Goal: Task Accomplishment & Management: Use online tool/utility

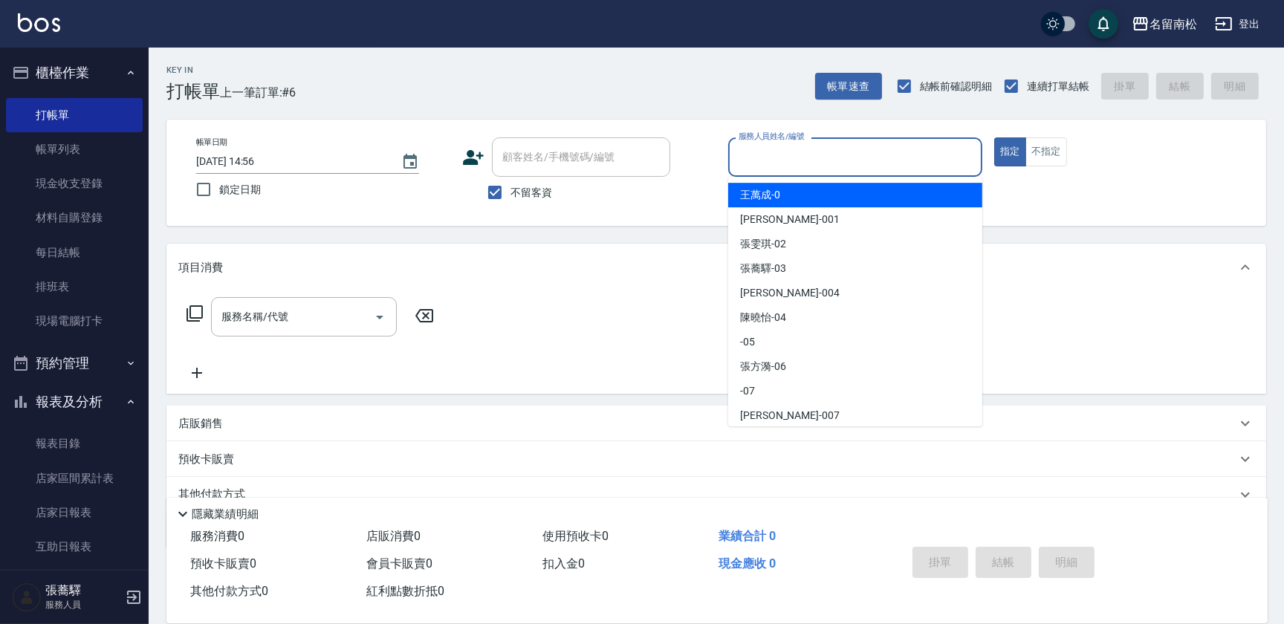
click at [846, 157] on input "服務人員姓名/編號" at bounding box center [855, 157] width 241 height 26
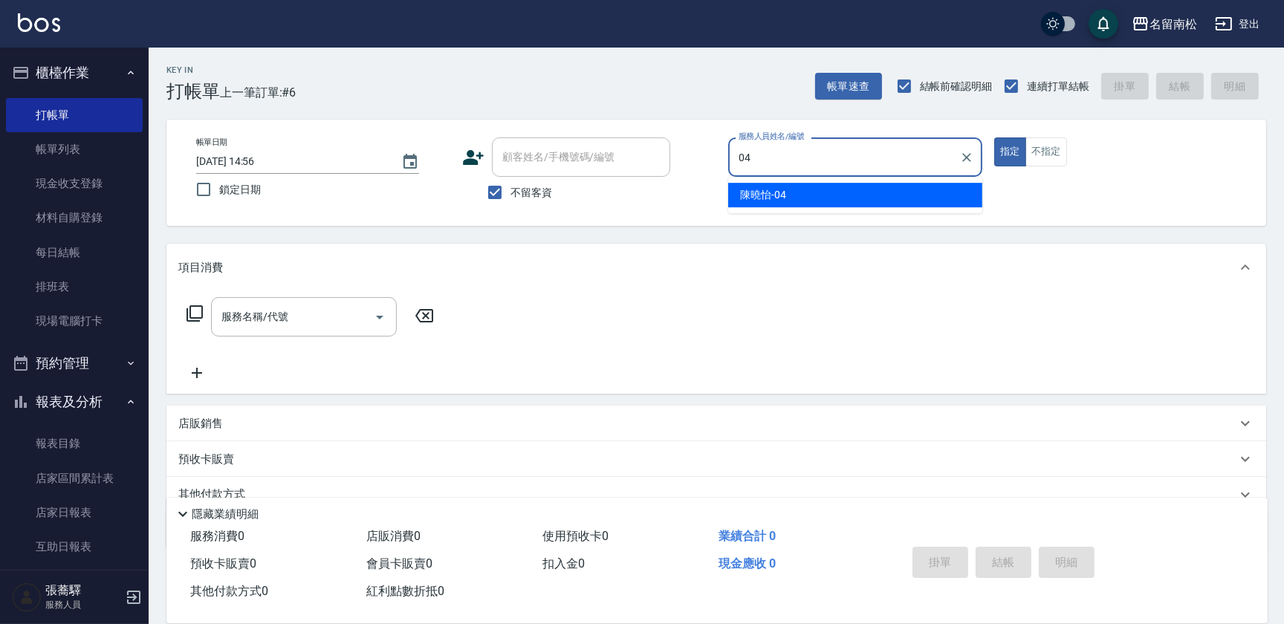
type input "[PERSON_NAME]04"
type button "true"
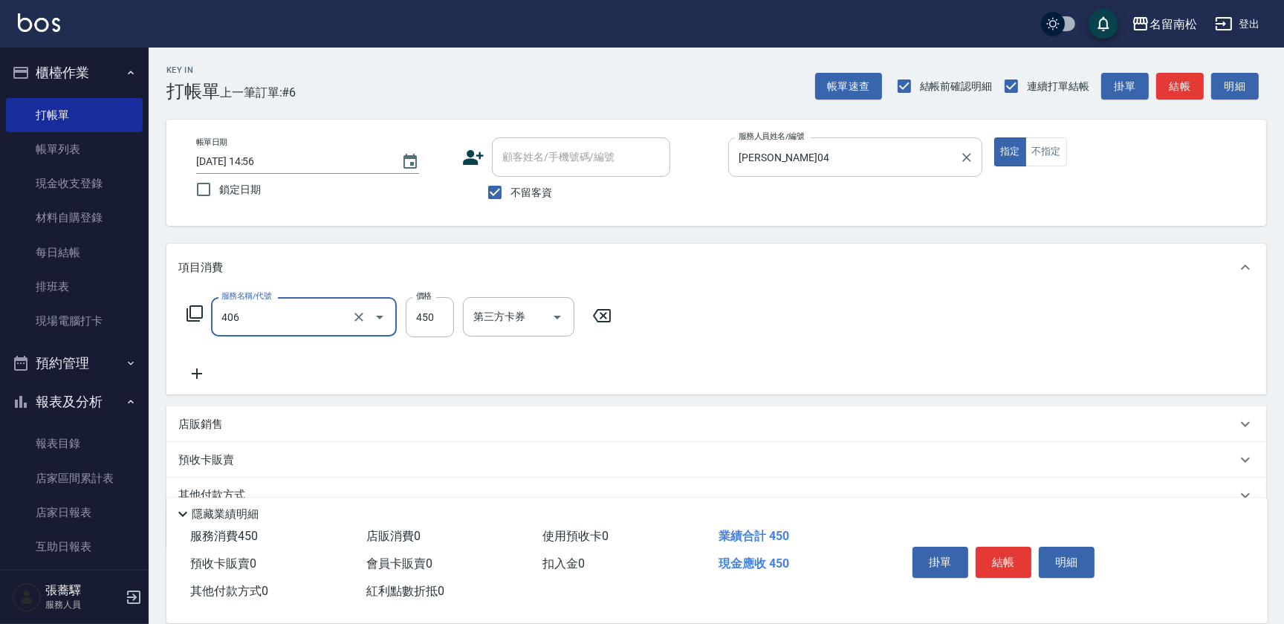
type input "剪髮(450)(406)"
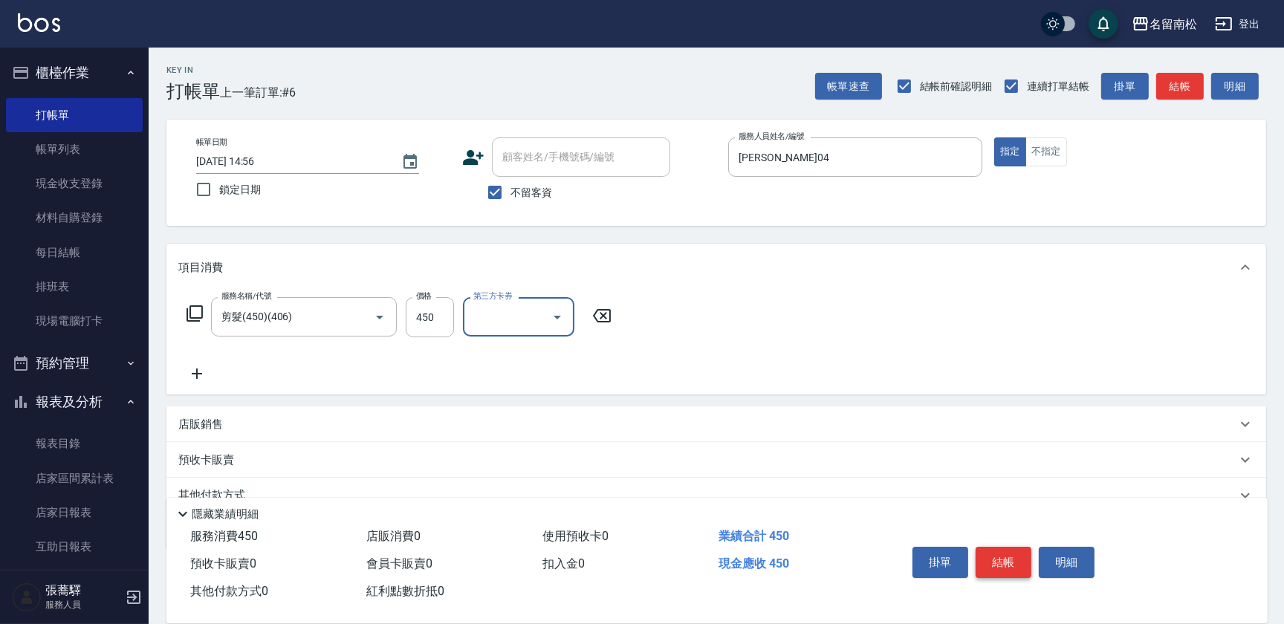
click at [1022, 565] on button "結帳" at bounding box center [1003, 562] width 56 height 31
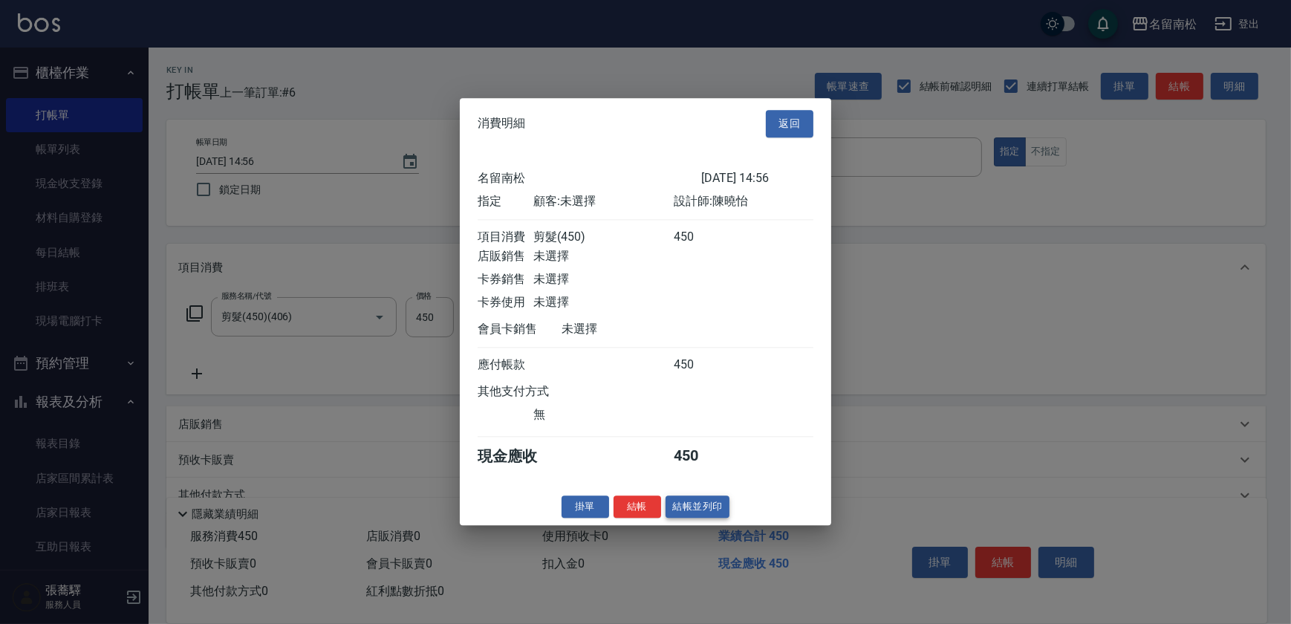
click at [683, 514] on button "結帳並列印" at bounding box center [698, 507] width 65 height 23
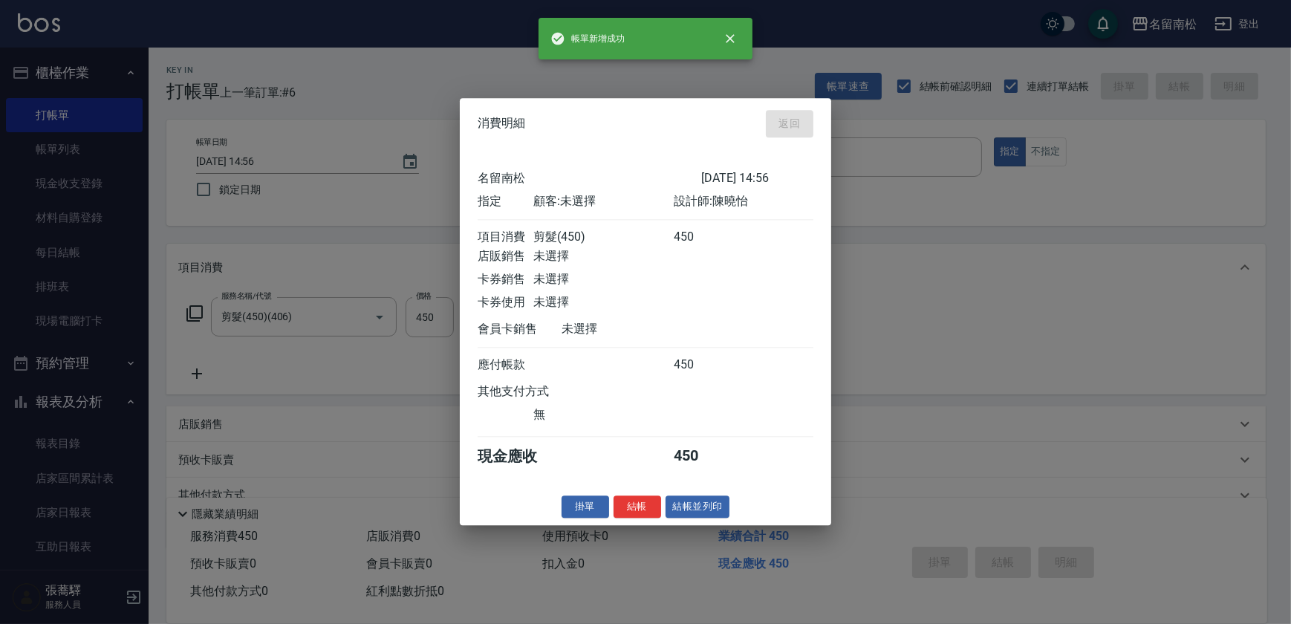
type input "[DATE] 16:34"
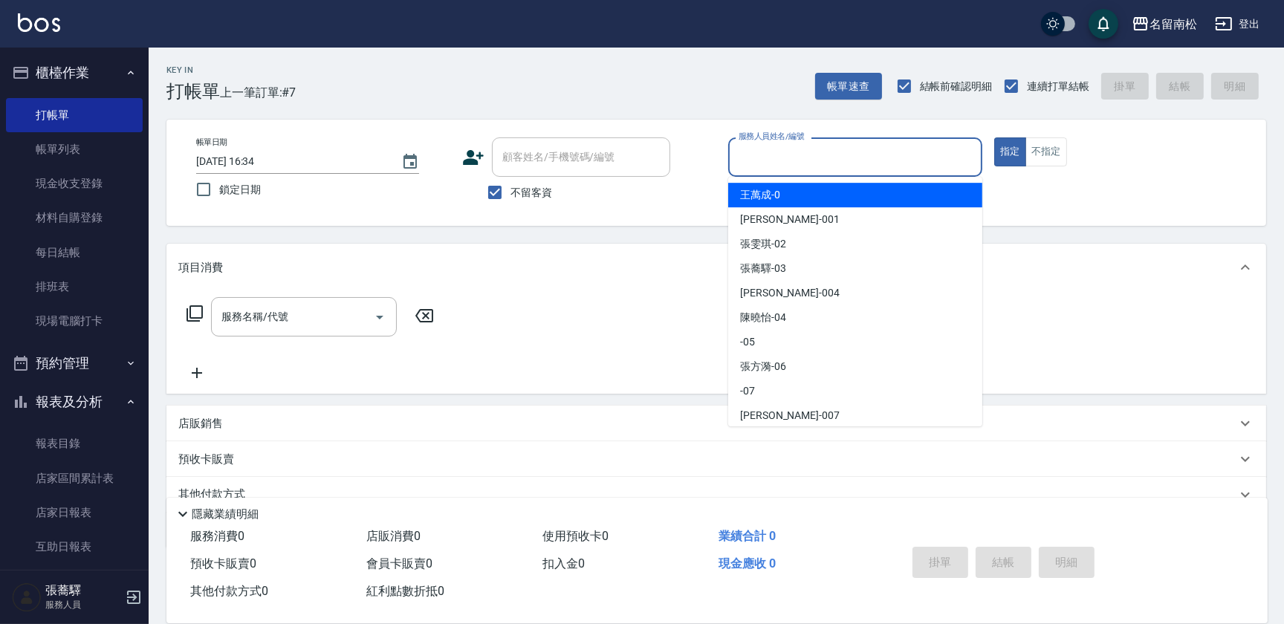
click at [805, 166] on input "服務人員姓名/編號" at bounding box center [855, 157] width 241 height 26
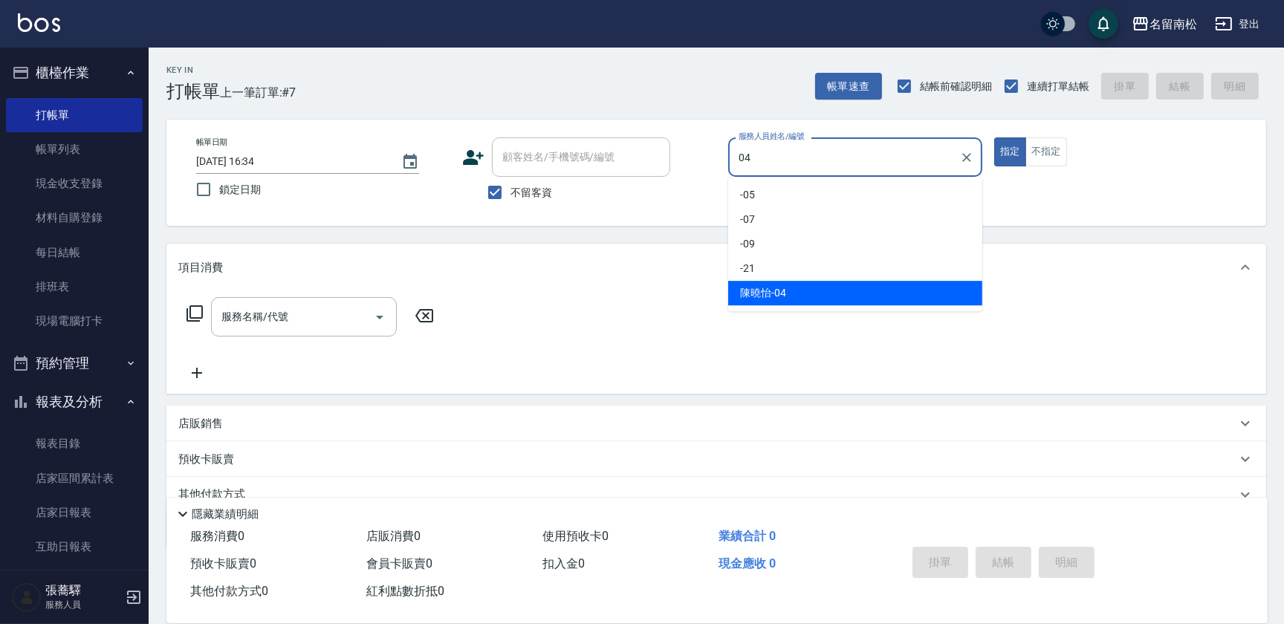
type input "[PERSON_NAME]04"
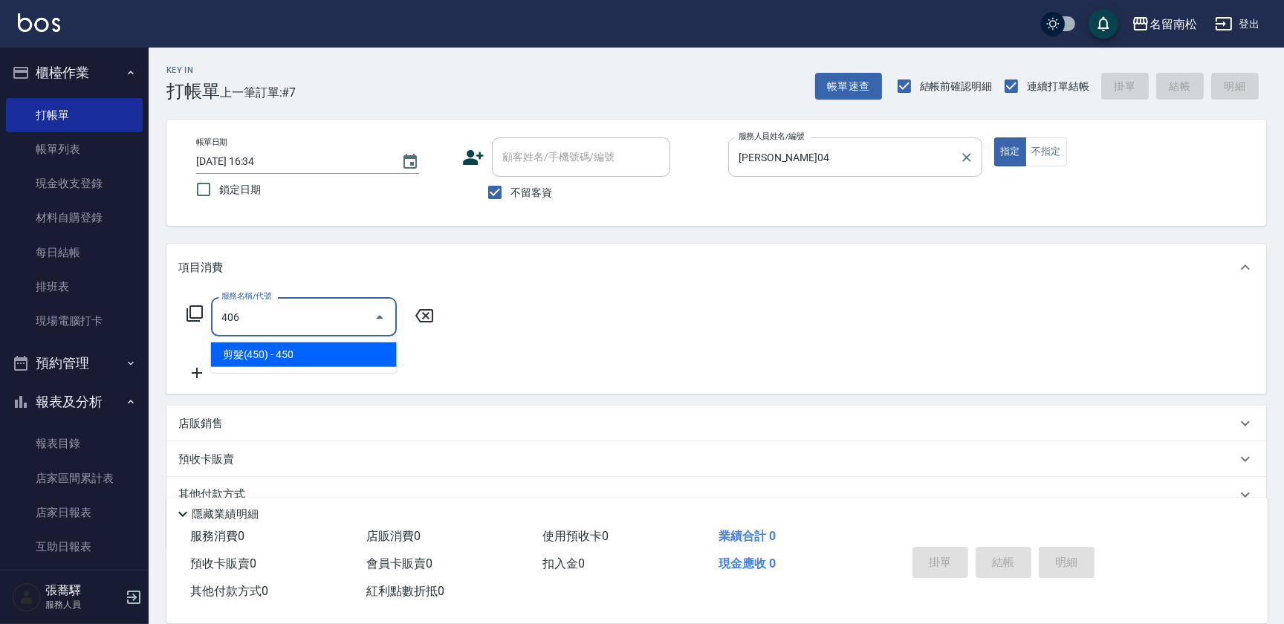
type input "剪髮(450)(406)"
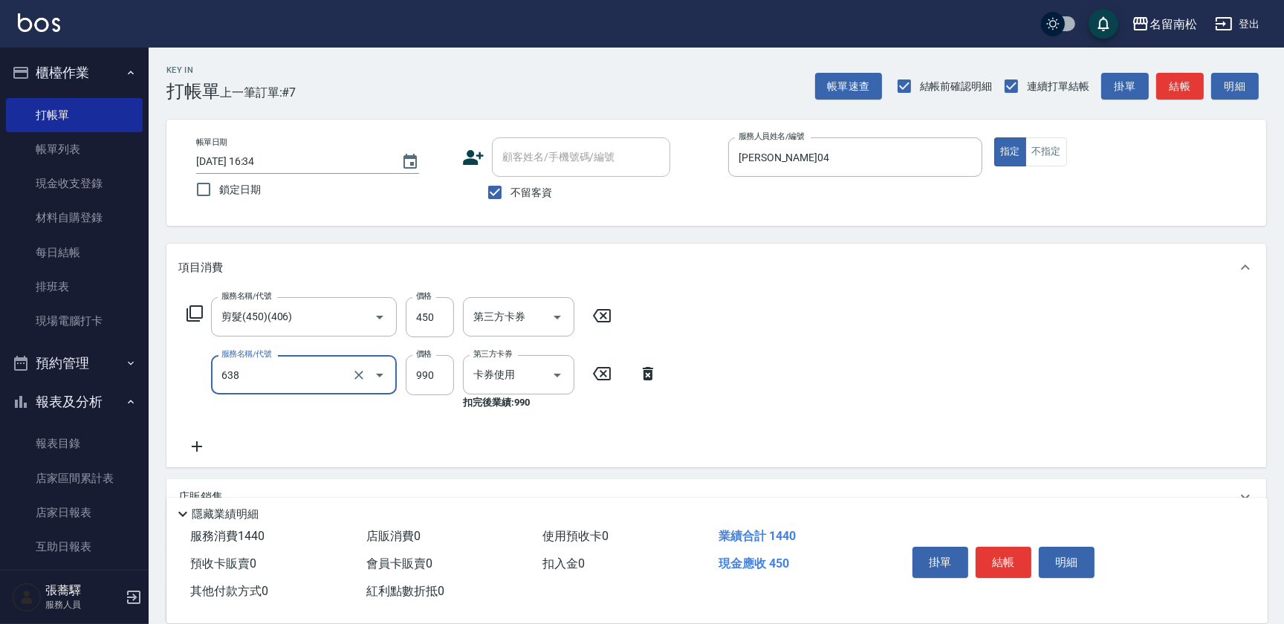
type input "(芙)頭皮養護套卡(638)"
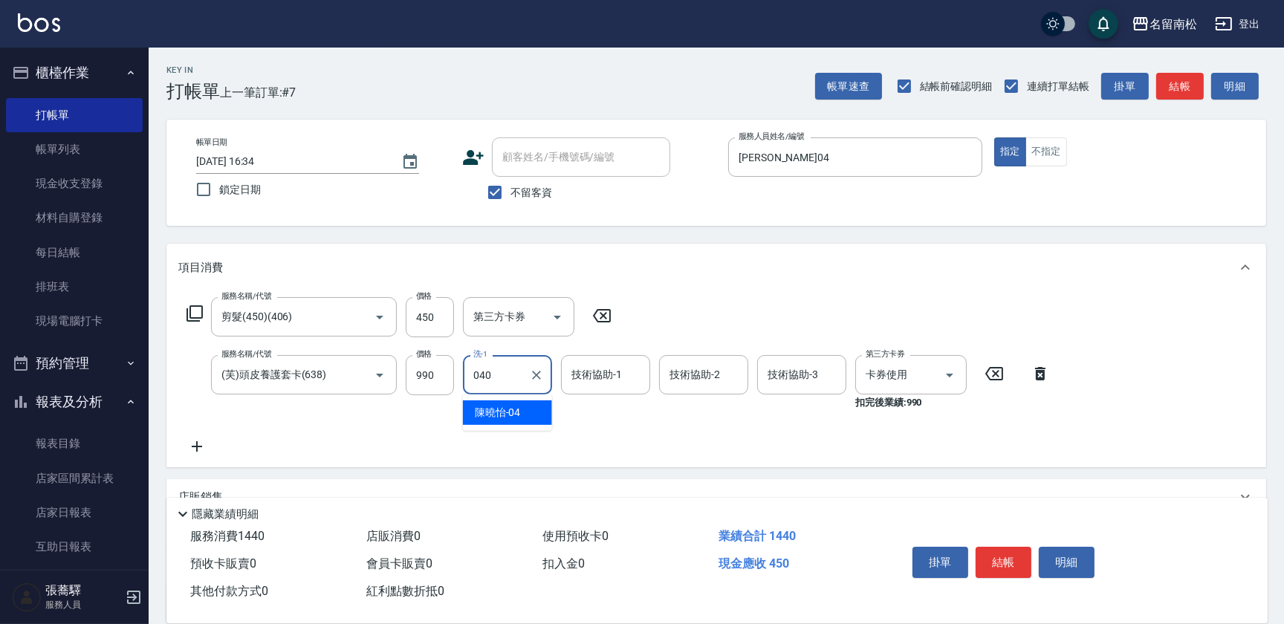
type input "040"
type input "40"
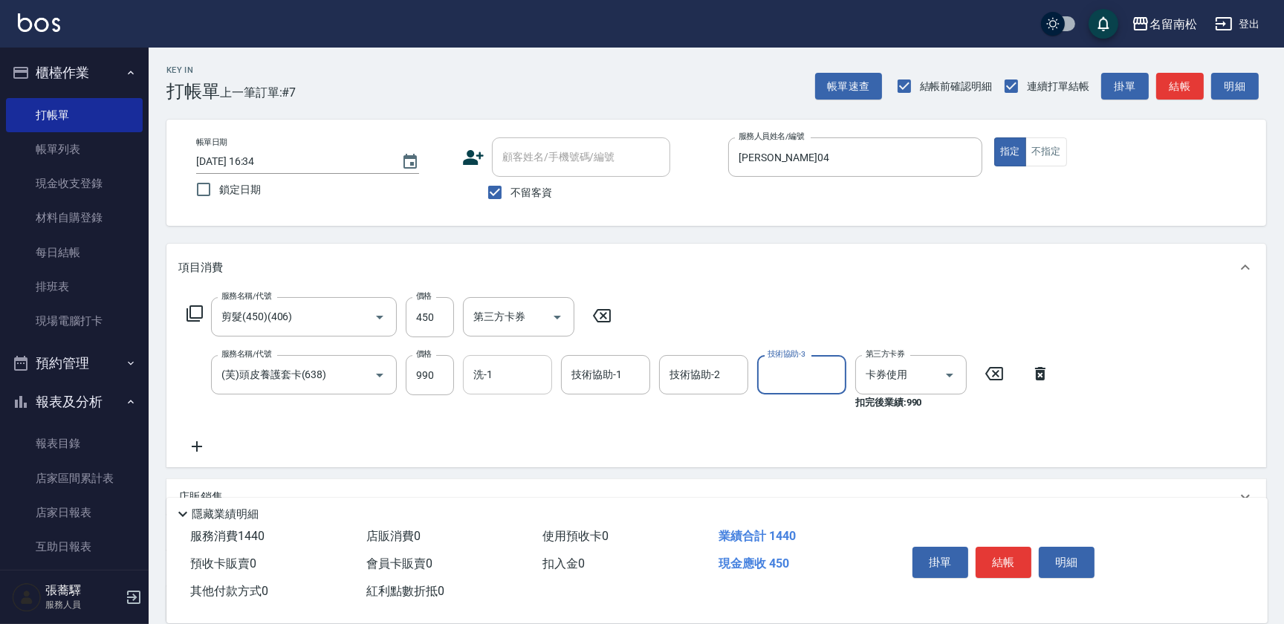
click at [505, 376] on input "洗-1" at bounding box center [508, 375] width 76 height 26
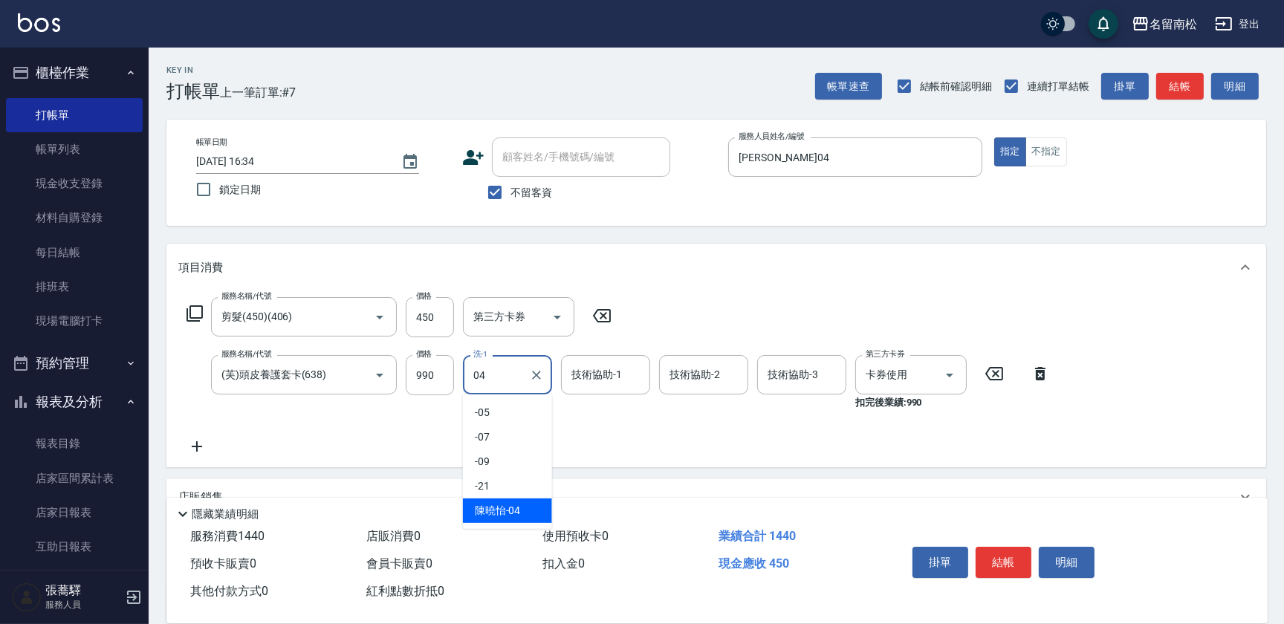
type input "[PERSON_NAME]04"
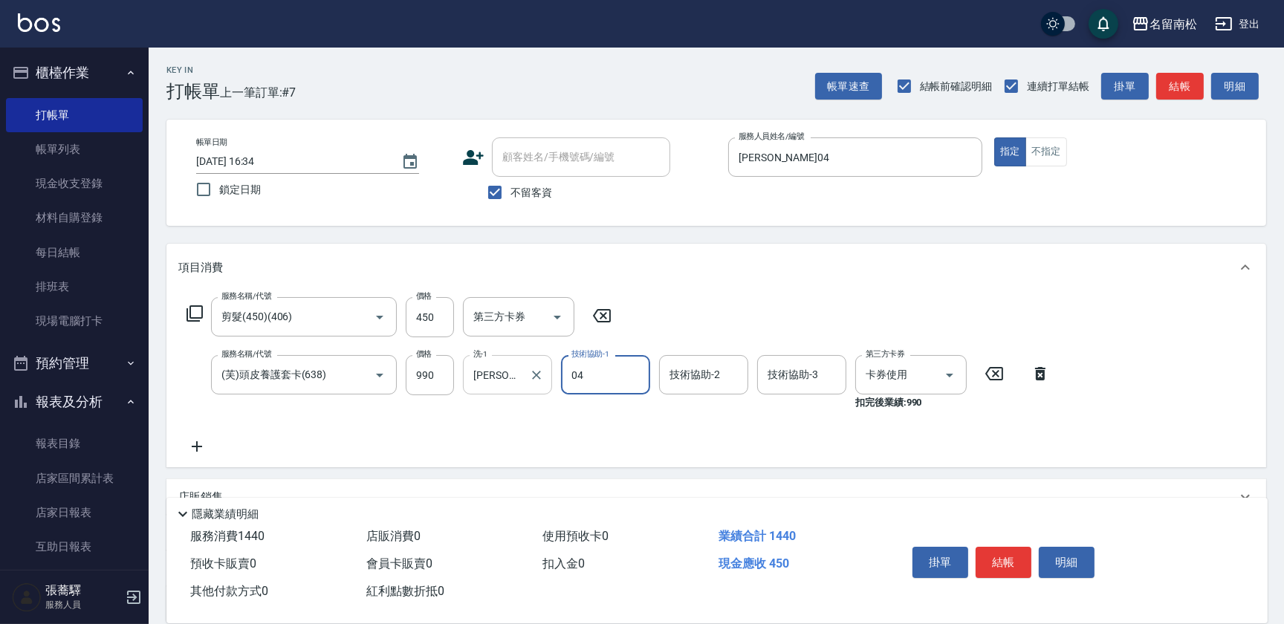
type input "[PERSON_NAME]04"
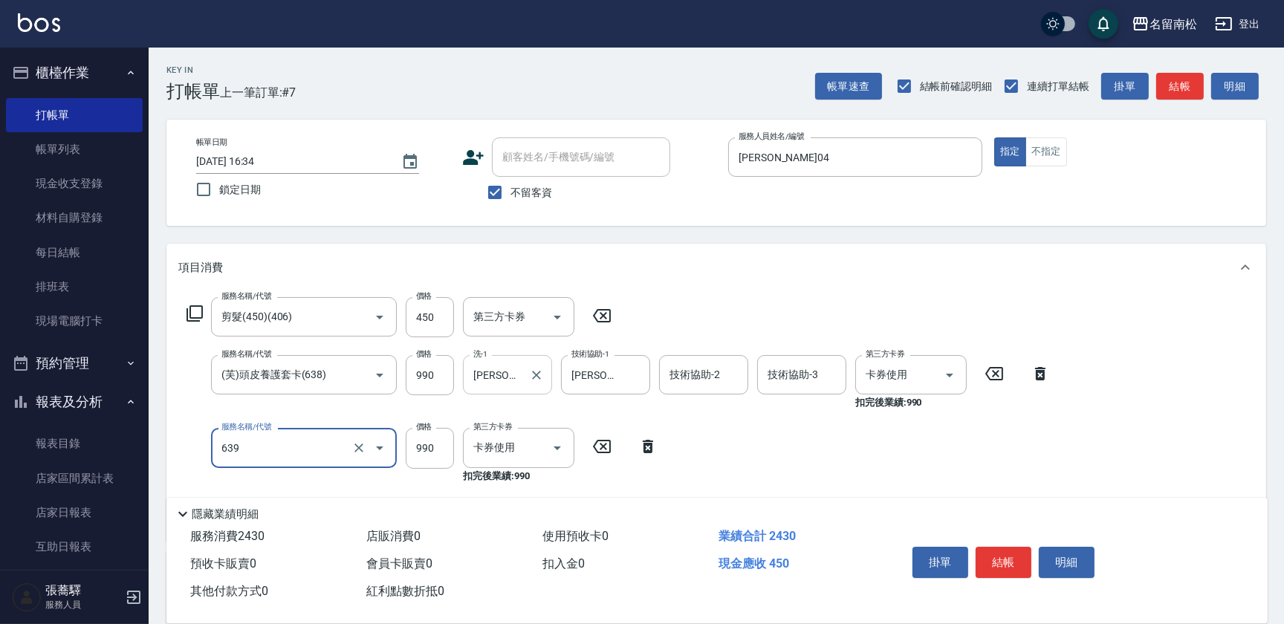
type input "(芙)蘆薈髮膜套卡(自材)(639)"
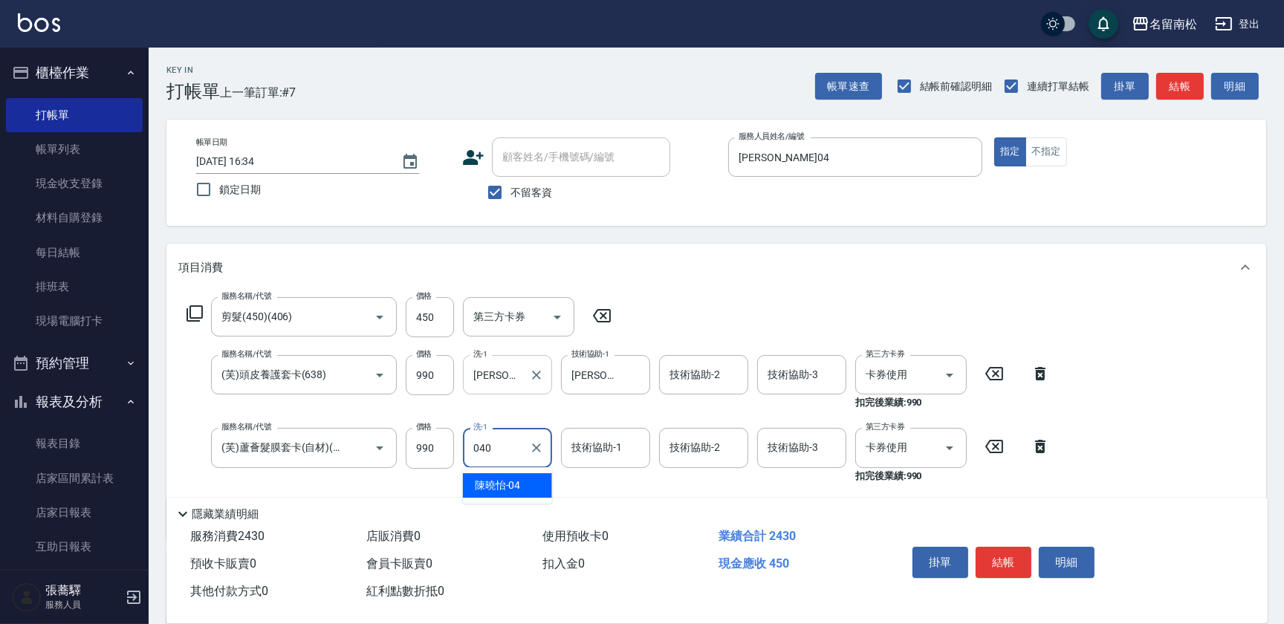
type input "0404"
click at [519, 435] on input "洗-1" at bounding box center [508, 448] width 76 height 26
type input "[PERSON_NAME]04"
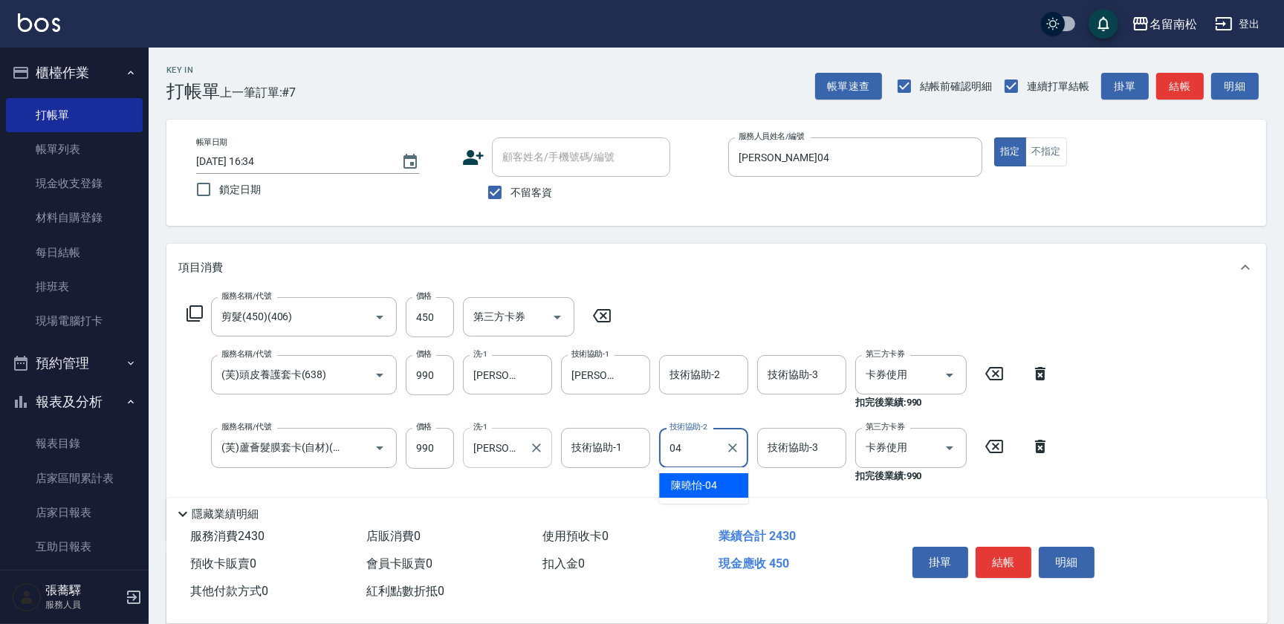
type input "[PERSON_NAME]04"
click at [732, 450] on icon "Clear" at bounding box center [732, 448] width 15 height 15
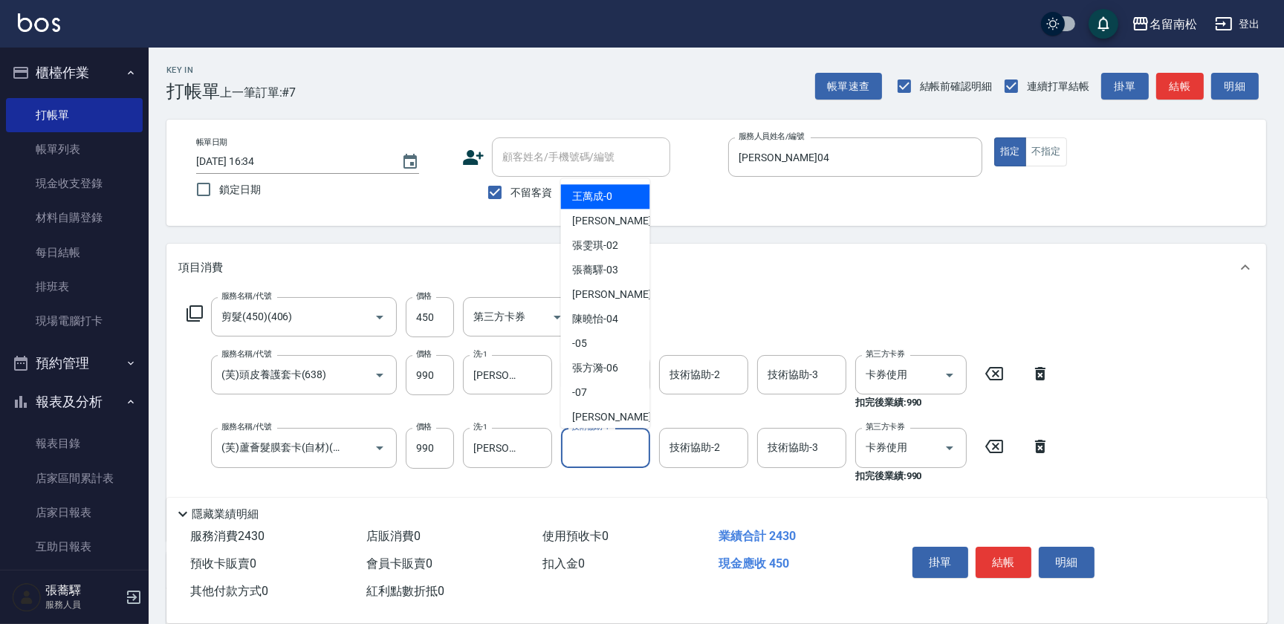
click at [594, 446] on input "技術協助-1" at bounding box center [606, 448] width 76 height 26
type input "[PERSON_NAME]04"
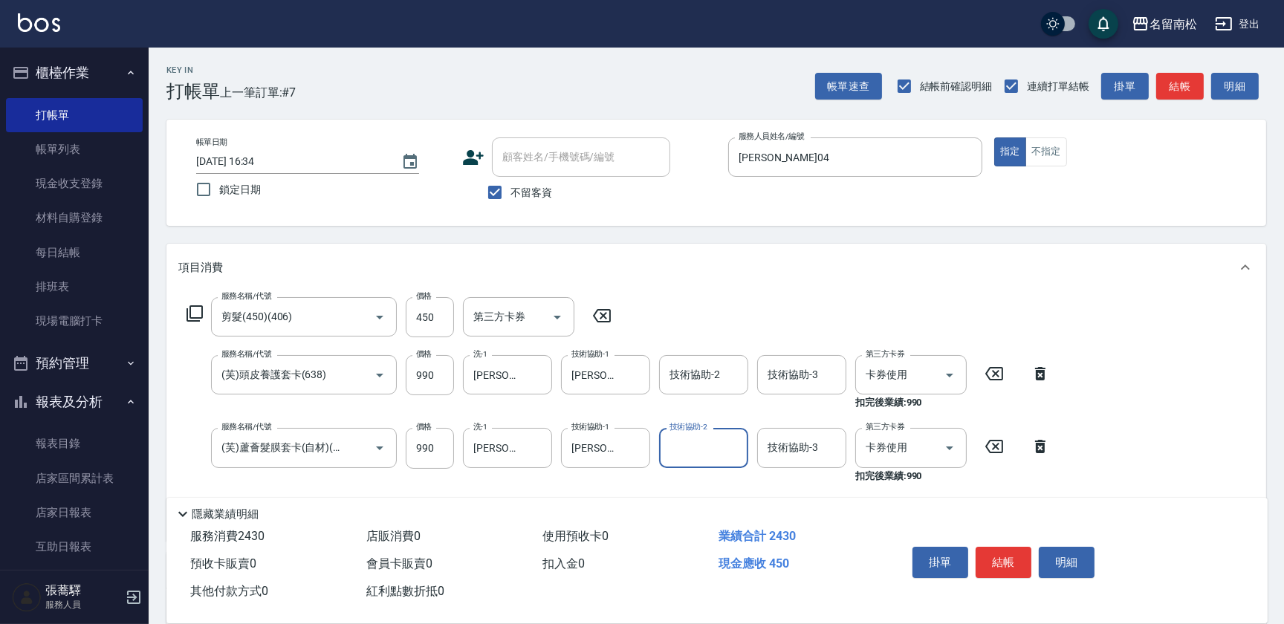
click at [1179, 435] on div "服務名稱/代號 剪髮(450)(406) 服務名稱/代號 價格 450 價格 第三方卡券 第三方卡券 服務名稱/代號 (芙)頭皮養護套卡(638) 服務名稱/…" at bounding box center [715, 415] width 1099 height 249
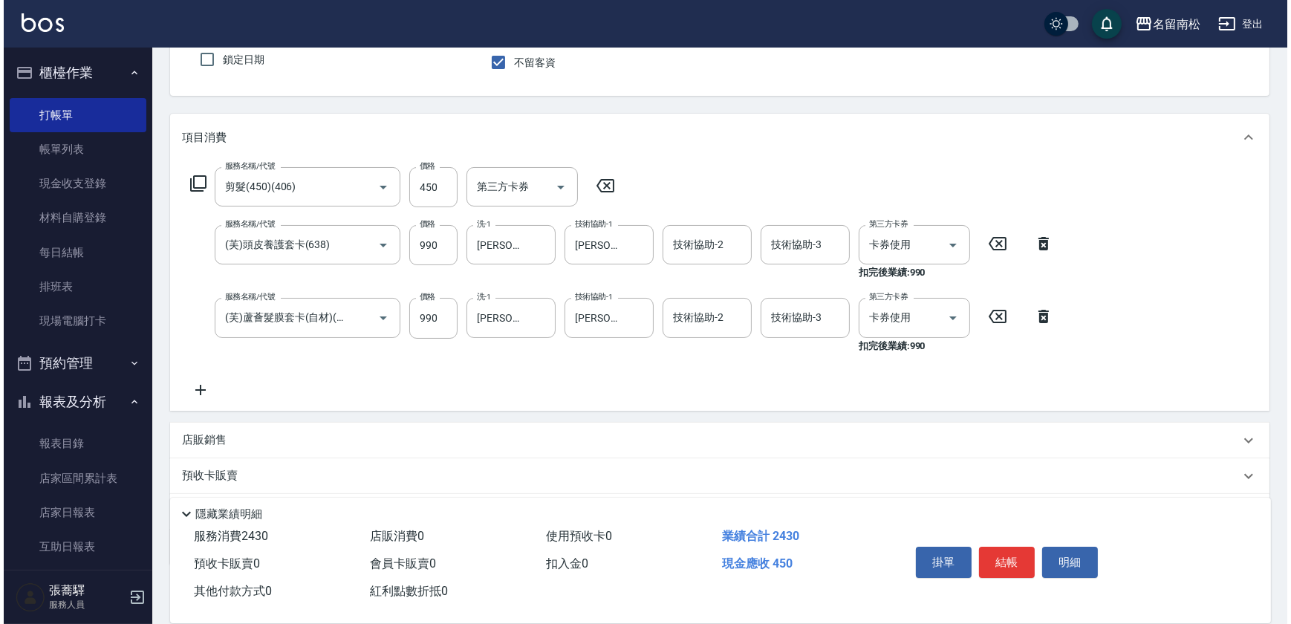
scroll to position [202, 0]
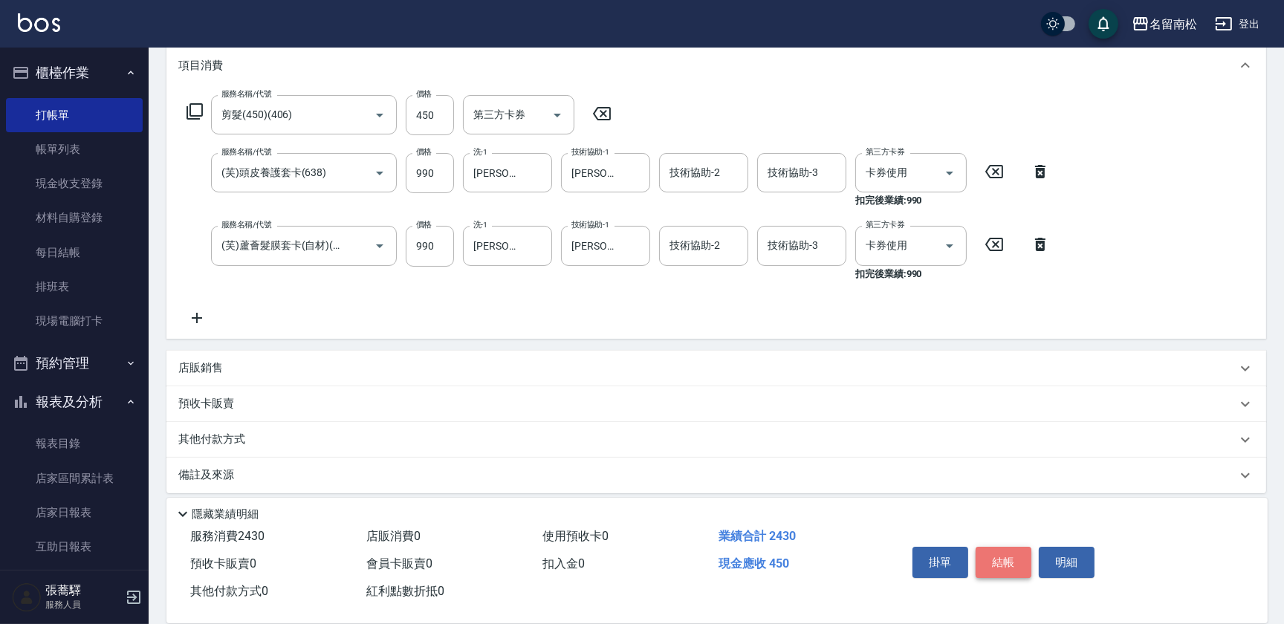
click at [1014, 557] on button "結帳" at bounding box center [1003, 562] width 56 height 31
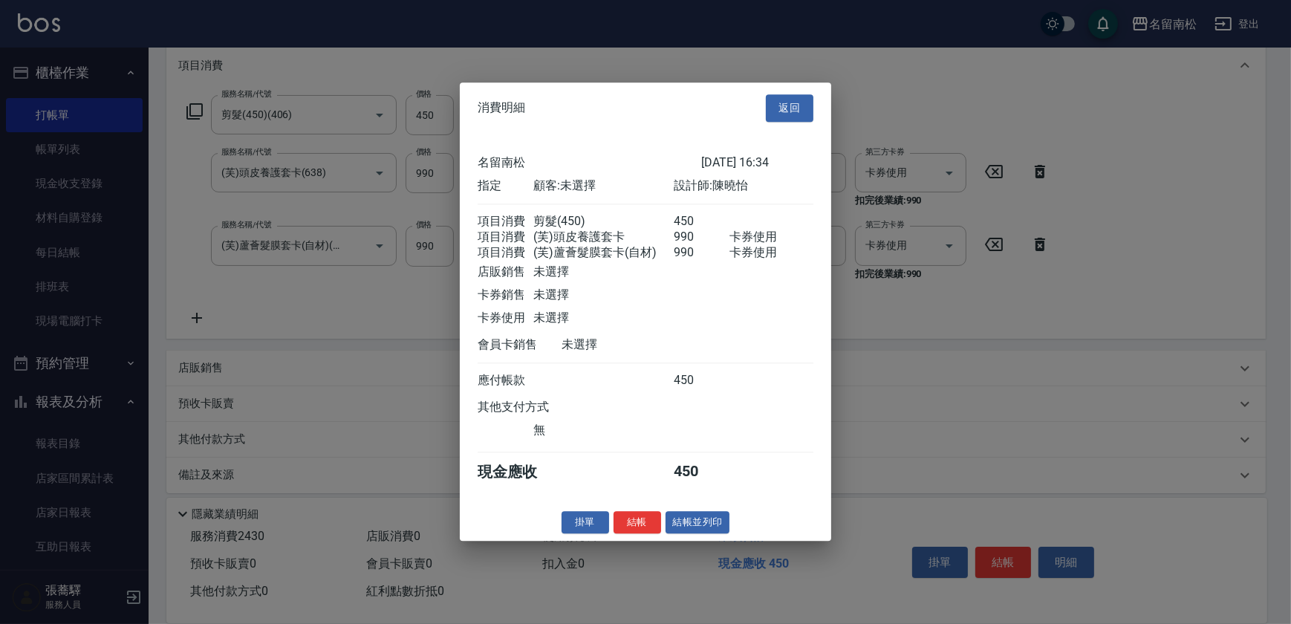
click at [717, 527] on button "結帳並列印" at bounding box center [698, 522] width 65 height 23
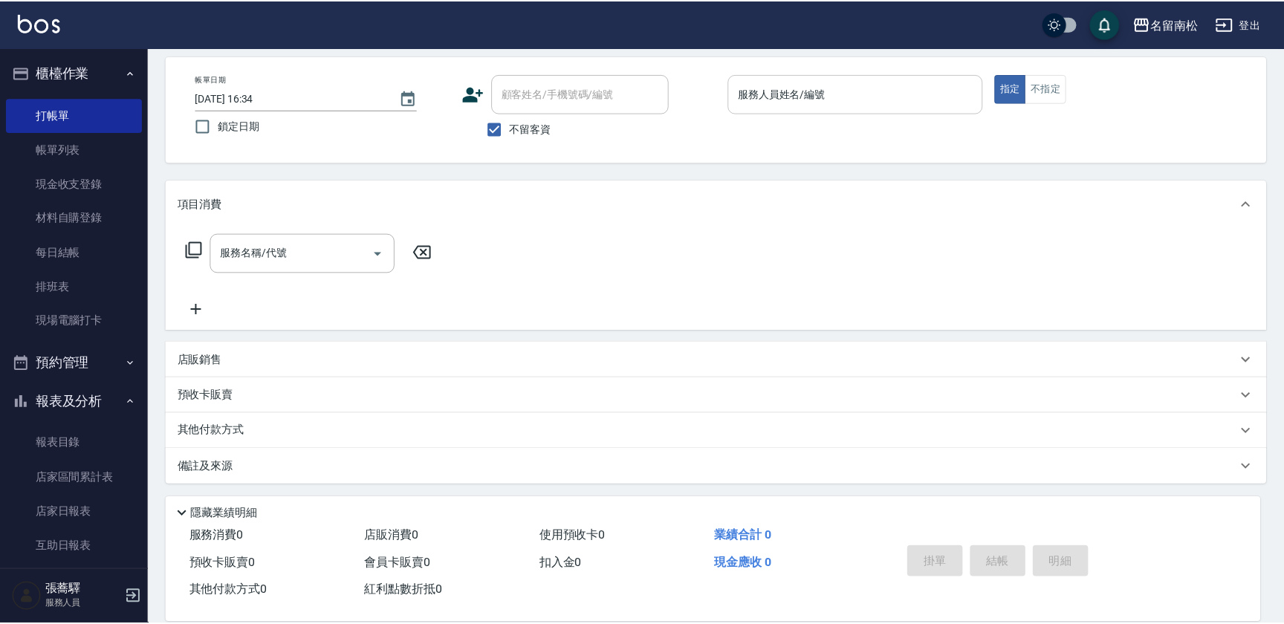
scroll to position [64, 0]
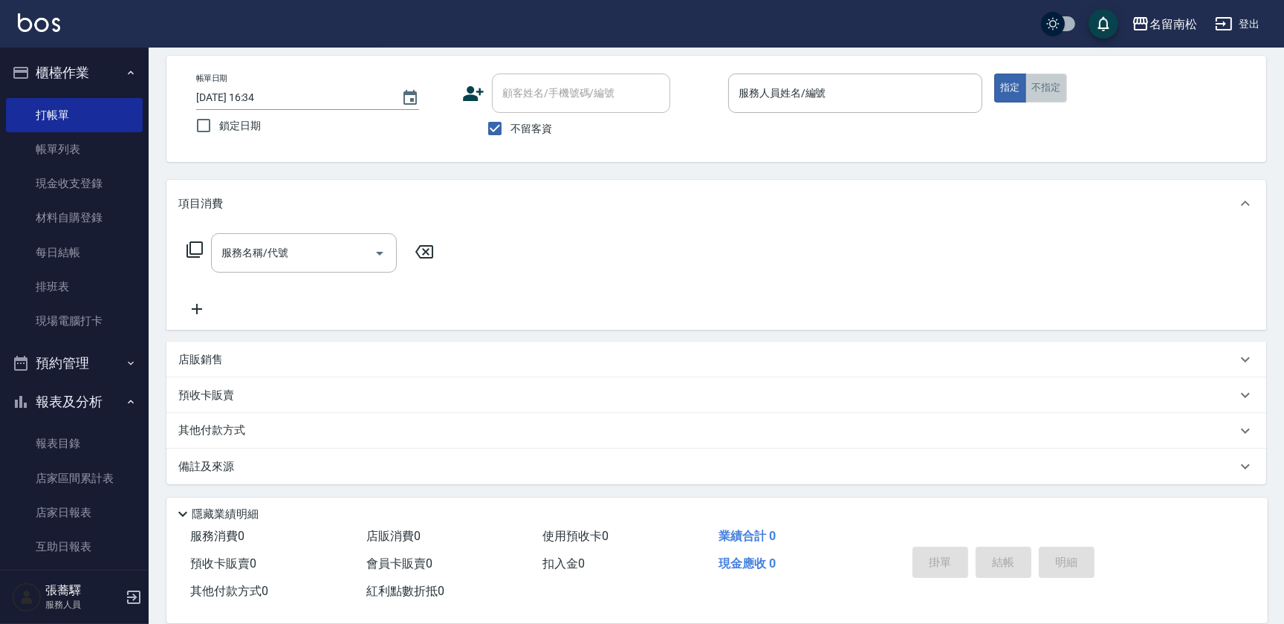
click at [1028, 85] on button "不指定" at bounding box center [1046, 88] width 42 height 29
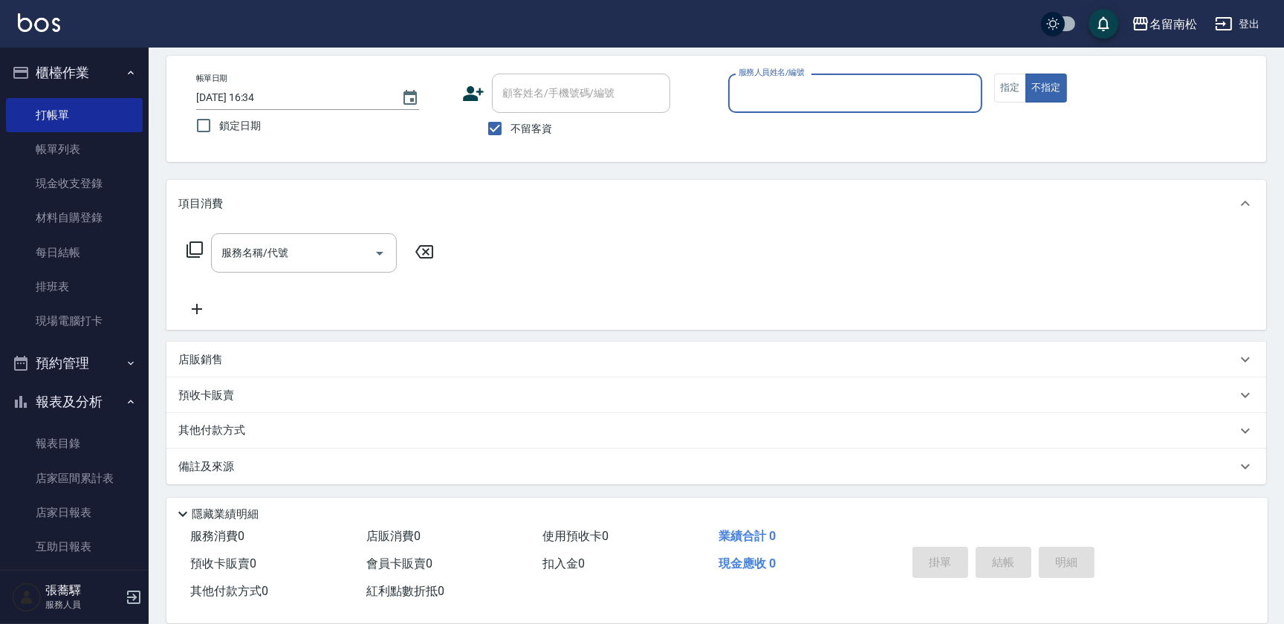
click at [819, 88] on input "服務人員姓名/編號" at bounding box center [855, 93] width 241 height 26
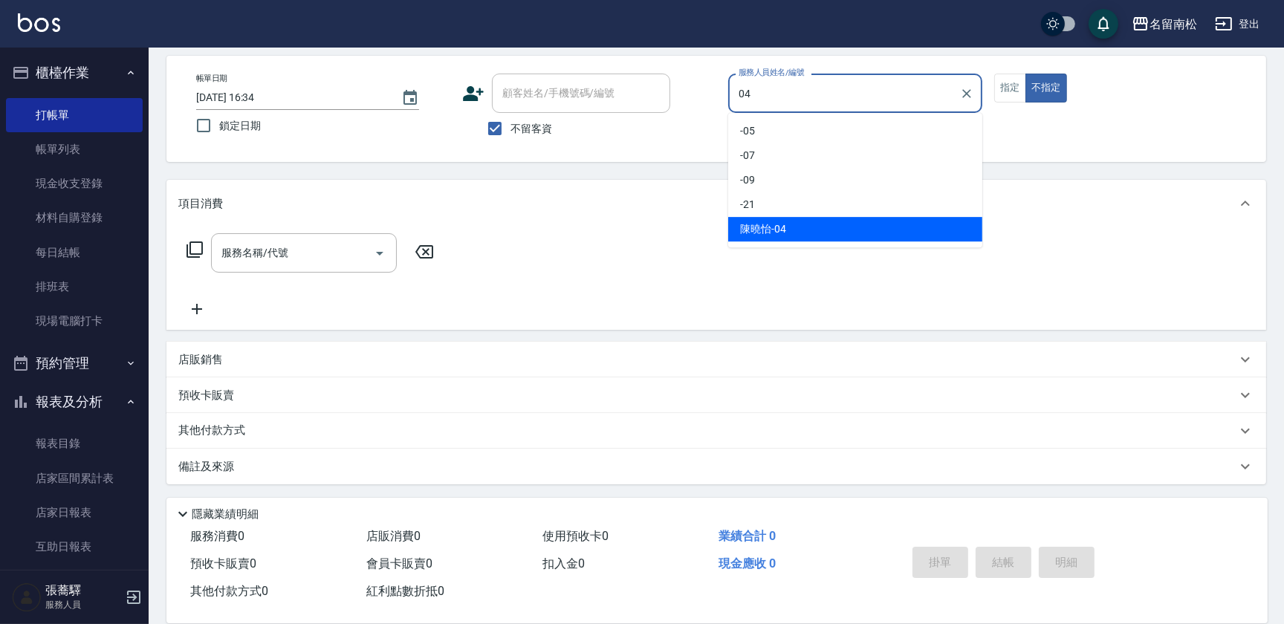
type input "[PERSON_NAME]04"
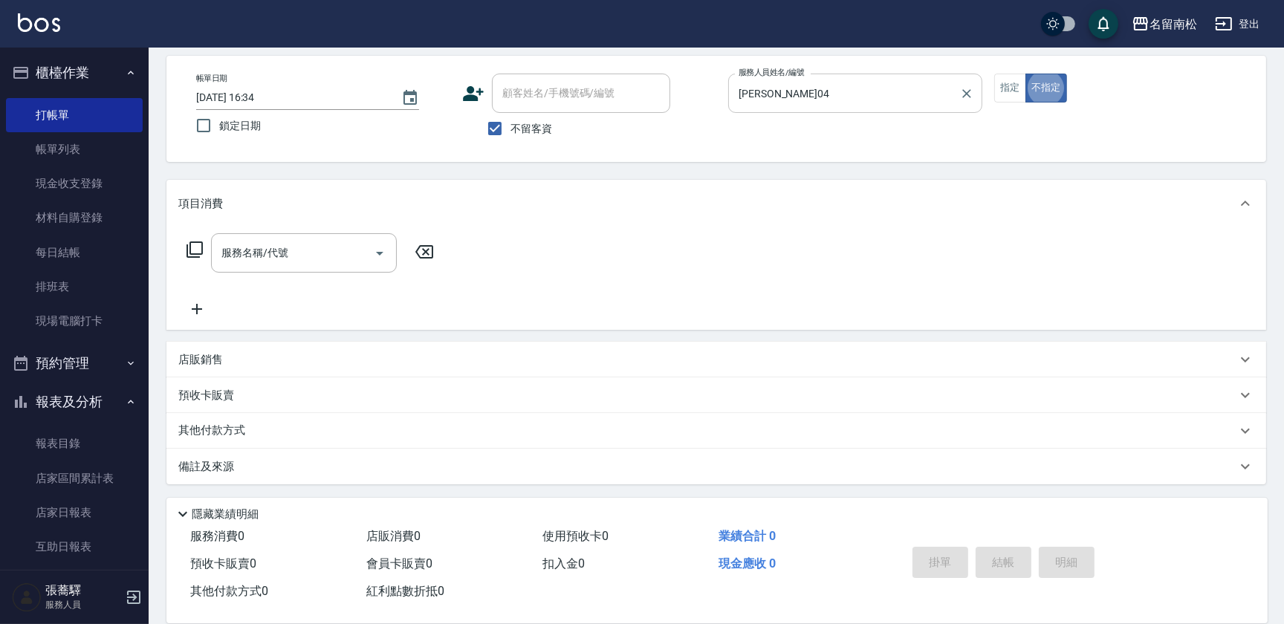
type button "false"
click at [1011, 79] on button "指定" at bounding box center [1010, 88] width 32 height 29
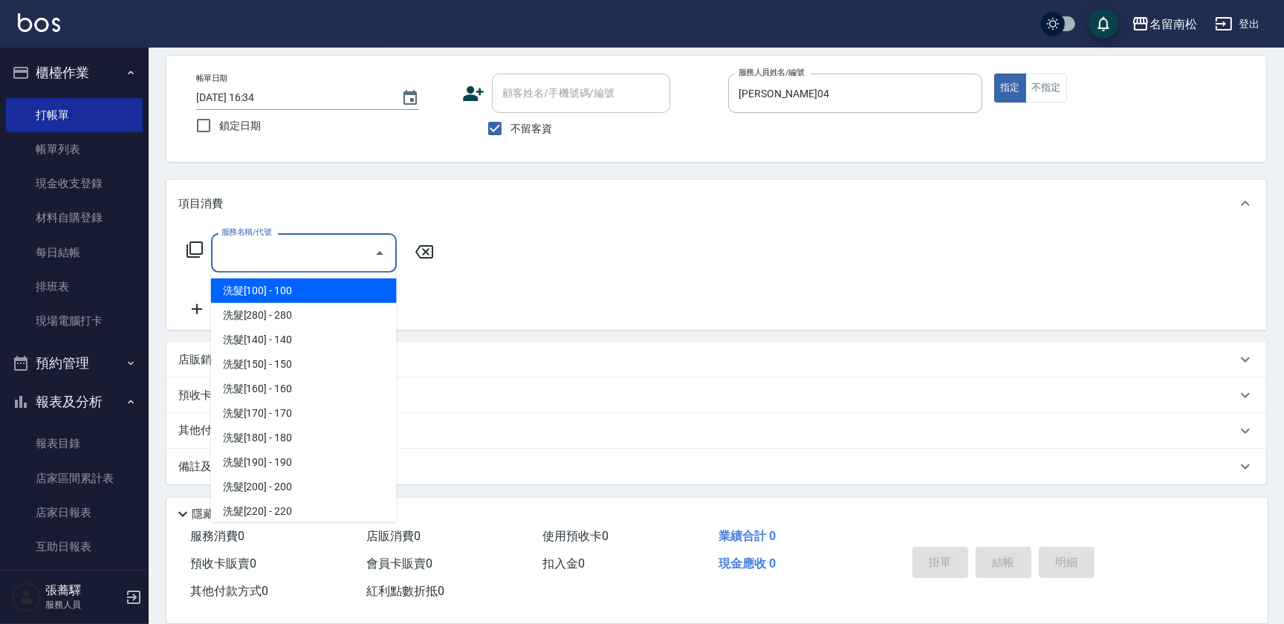
click at [240, 258] on input "服務名稱/代號" at bounding box center [293, 253] width 150 height 26
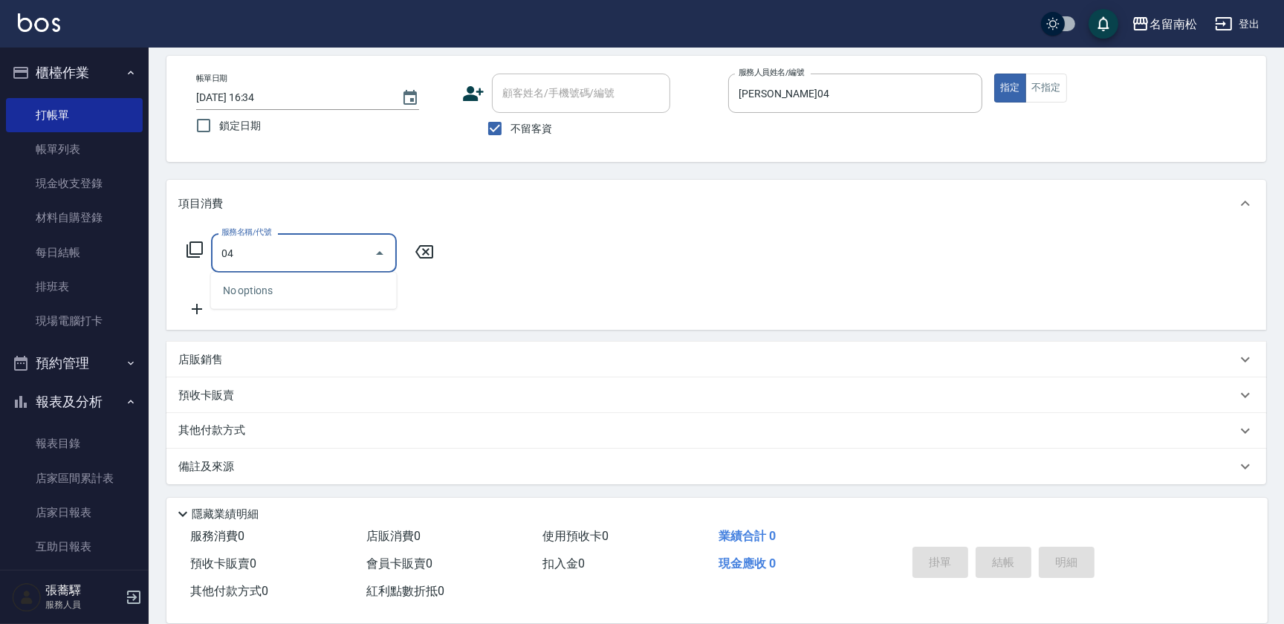
type input "0"
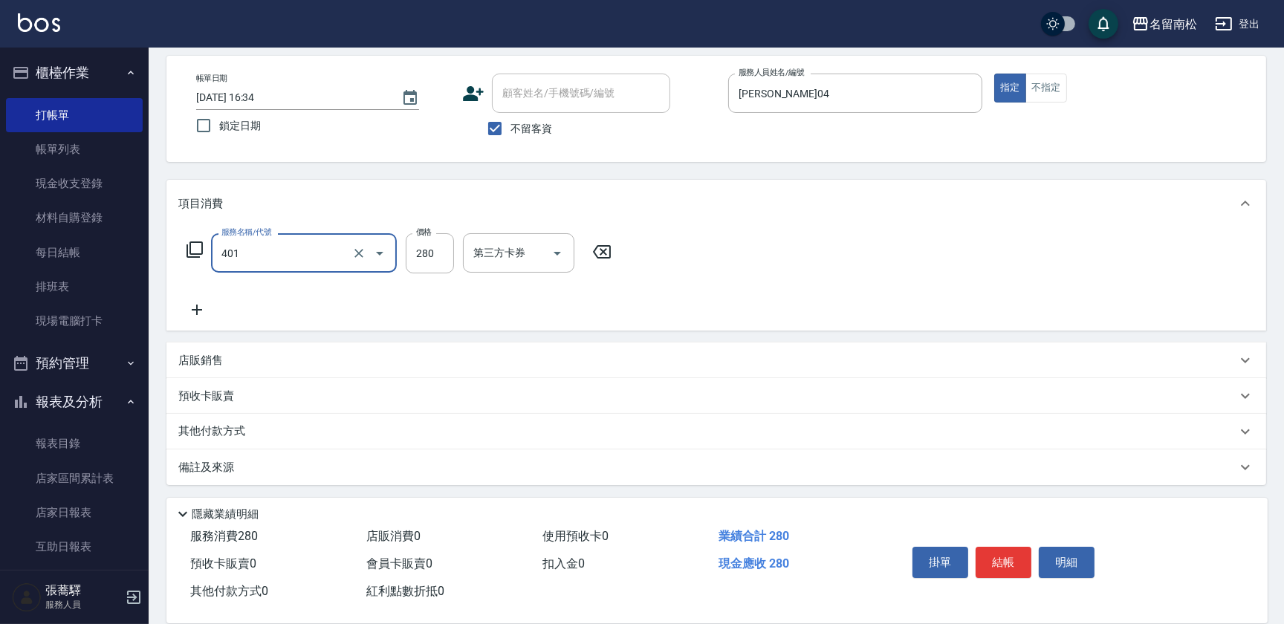
type input "剪髮(280)(401)"
type input "200"
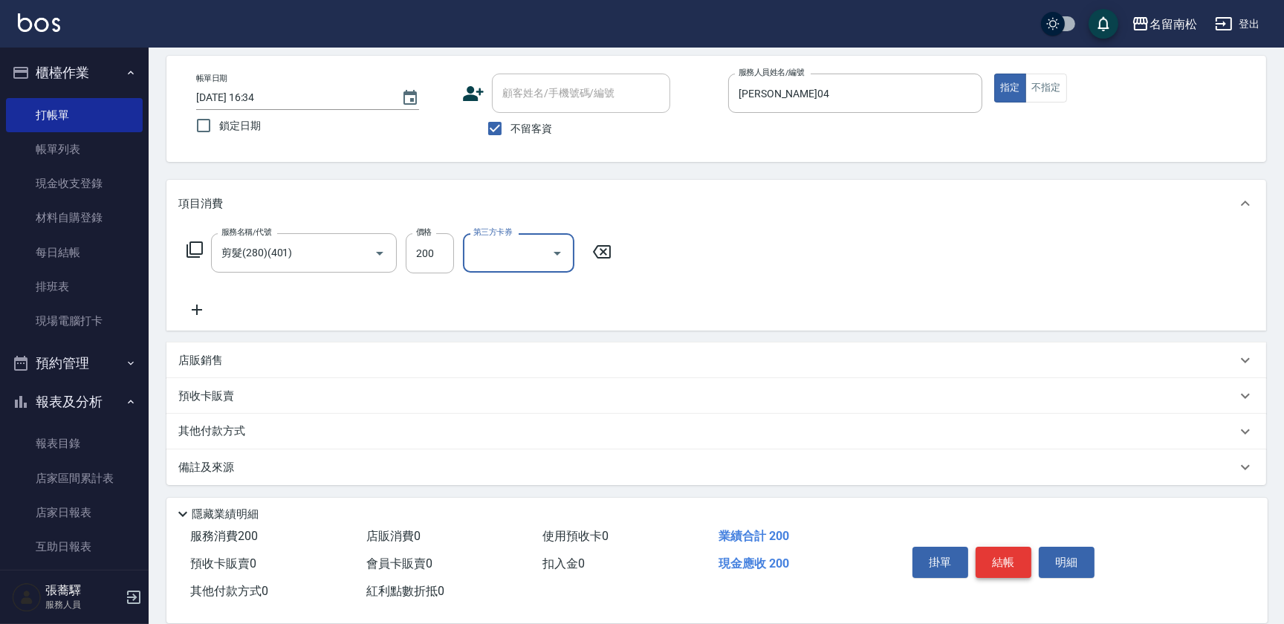
click at [1004, 564] on button "結帳" at bounding box center [1003, 562] width 56 height 31
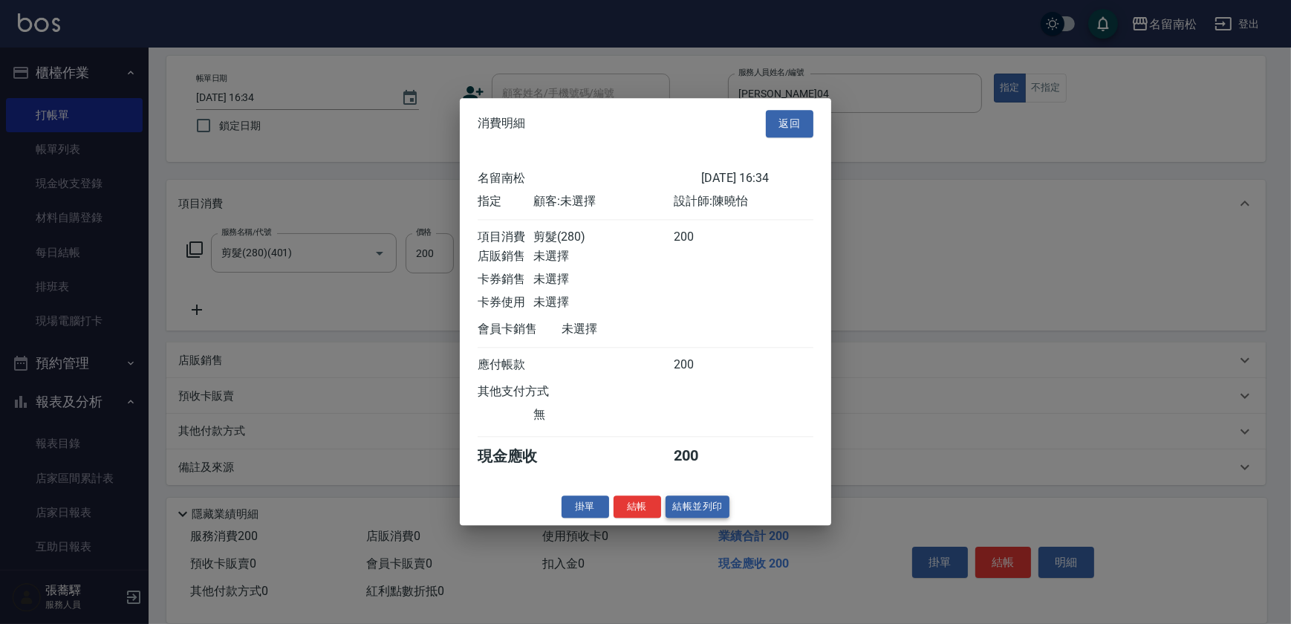
click at [695, 507] on button "結帳並列印" at bounding box center [698, 507] width 65 height 23
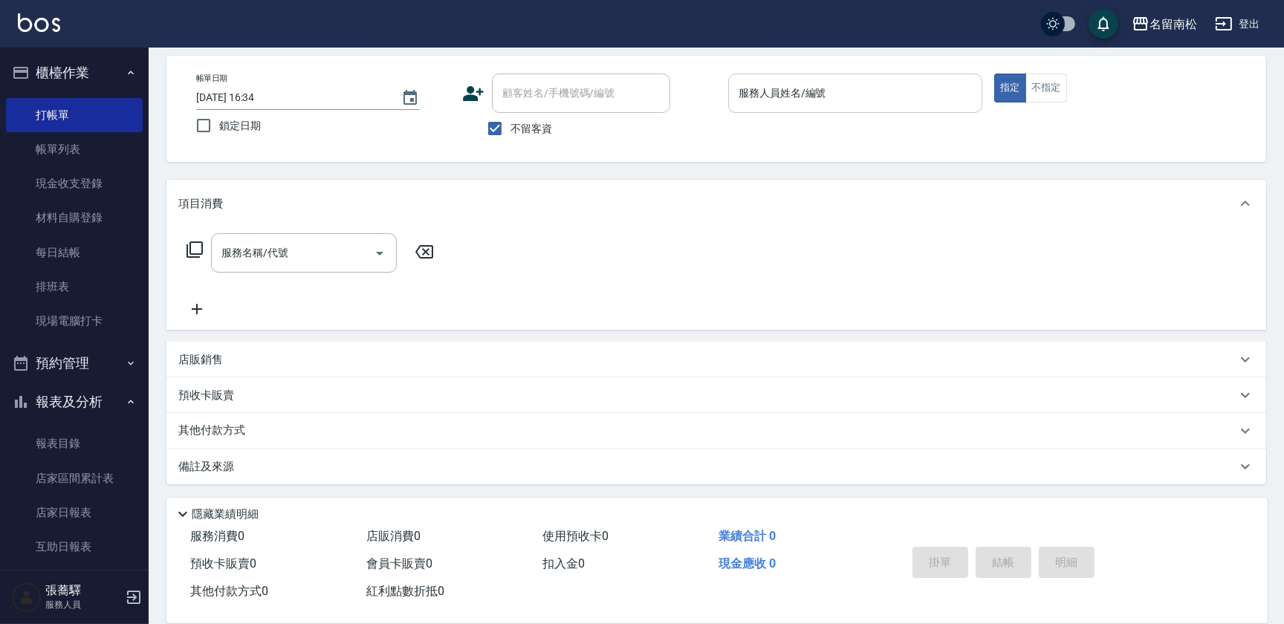
click at [907, 97] on input "服務人員姓名/編號" at bounding box center [855, 93] width 241 height 26
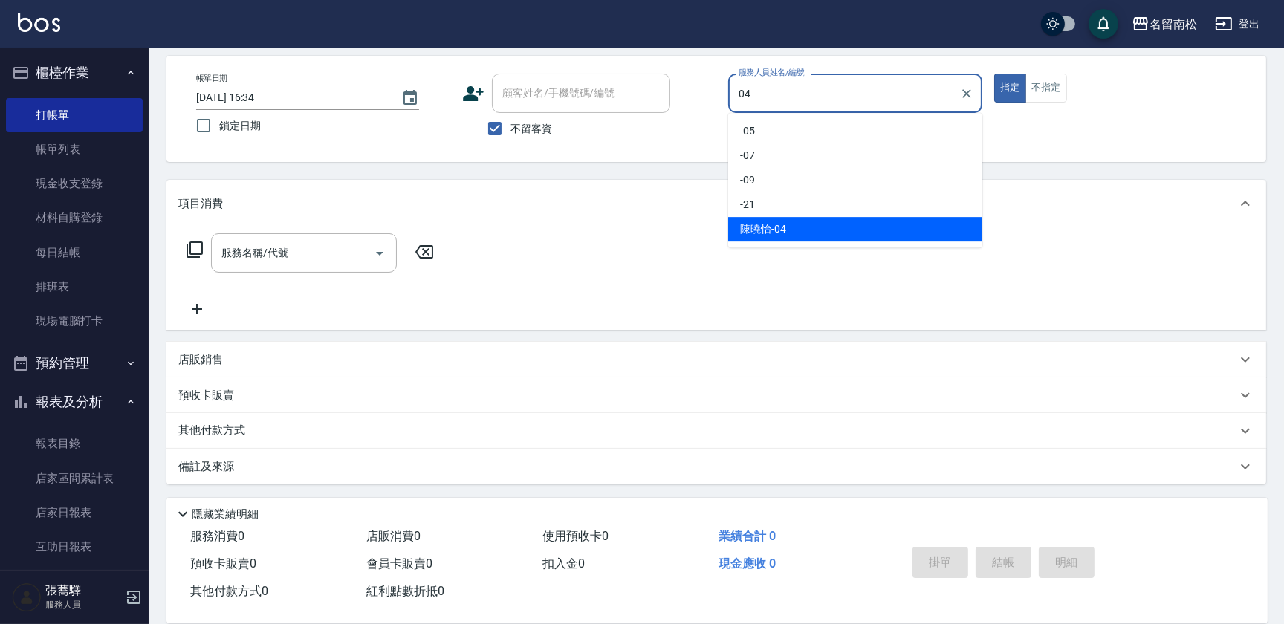
type input "[PERSON_NAME]04"
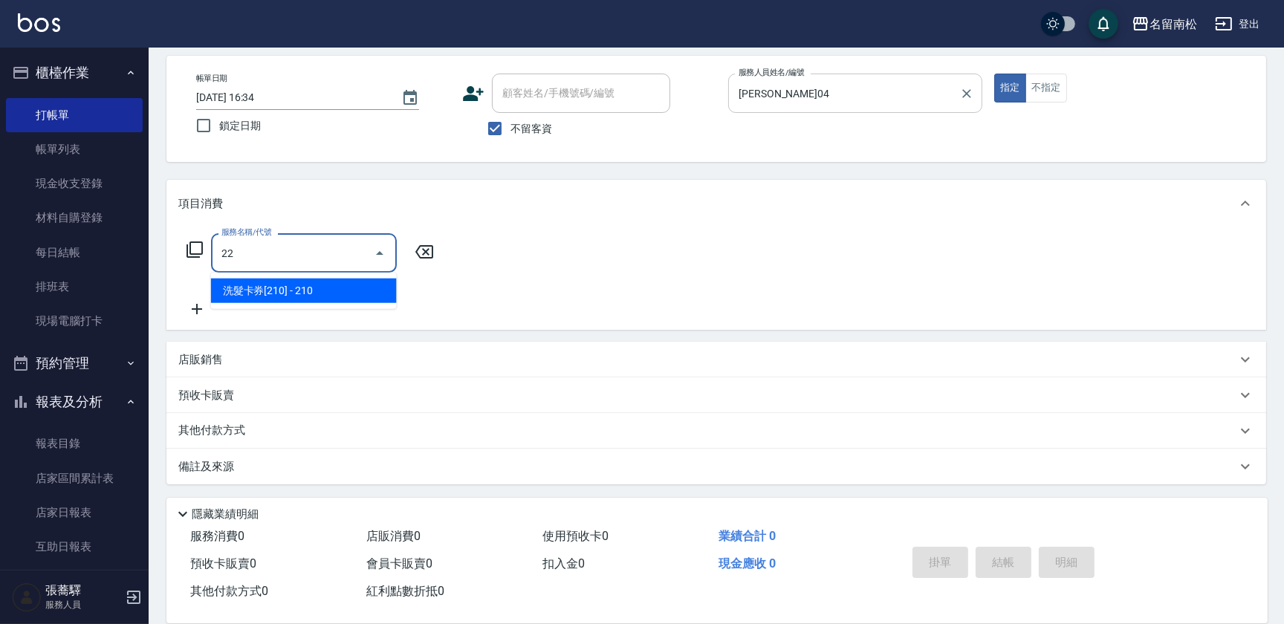
type input "222"
type input "洗髮卡券(165)(220)"
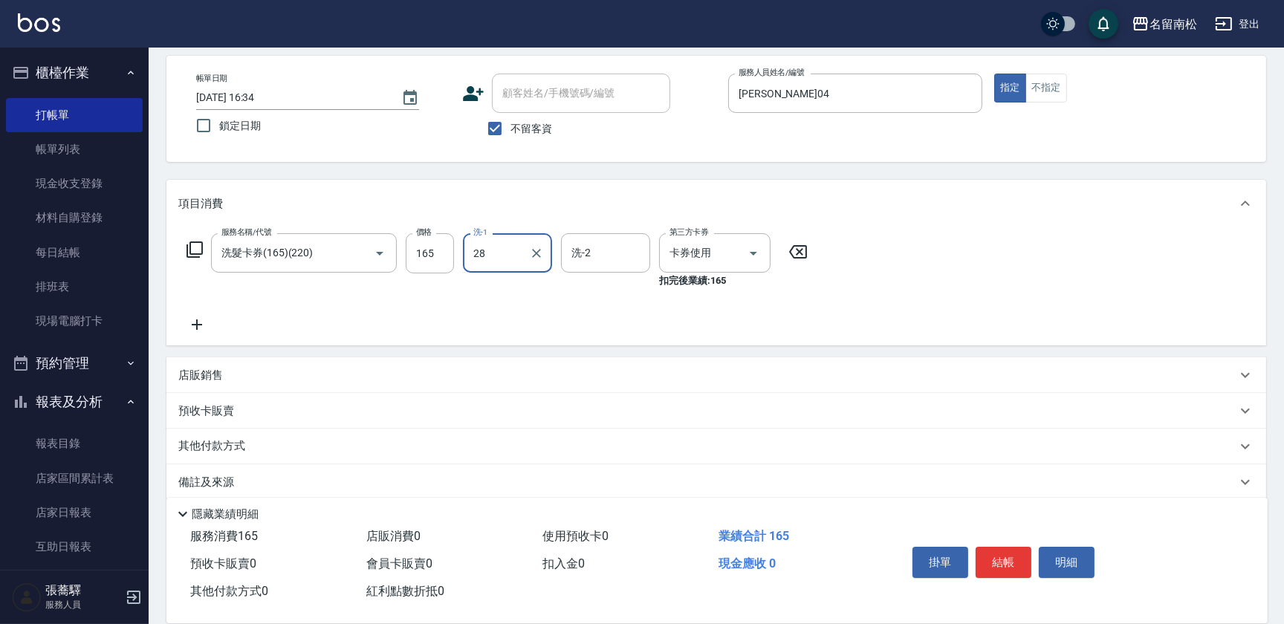
type input "[PERSON_NAME]-28"
drag, startPoint x: 513, startPoint y: 131, endPoint x: 571, endPoint y: 94, distance: 68.8
click at [513, 130] on span "不留客資" at bounding box center [531, 129] width 42 height 16
click at [510, 130] on input "不留客資" at bounding box center [494, 128] width 31 height 31
checkbox input "false"
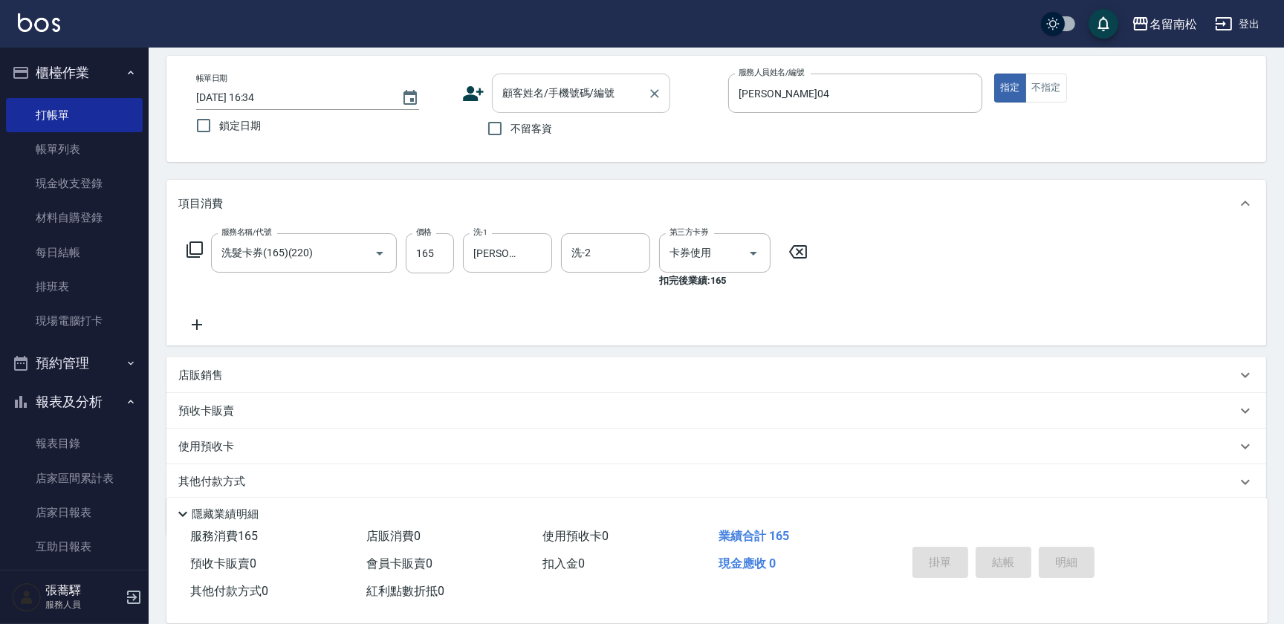
click at [571, 94] on input "顧客姓名/手機號碼/編號" at bounding box center [569, 93] width 143 height 26
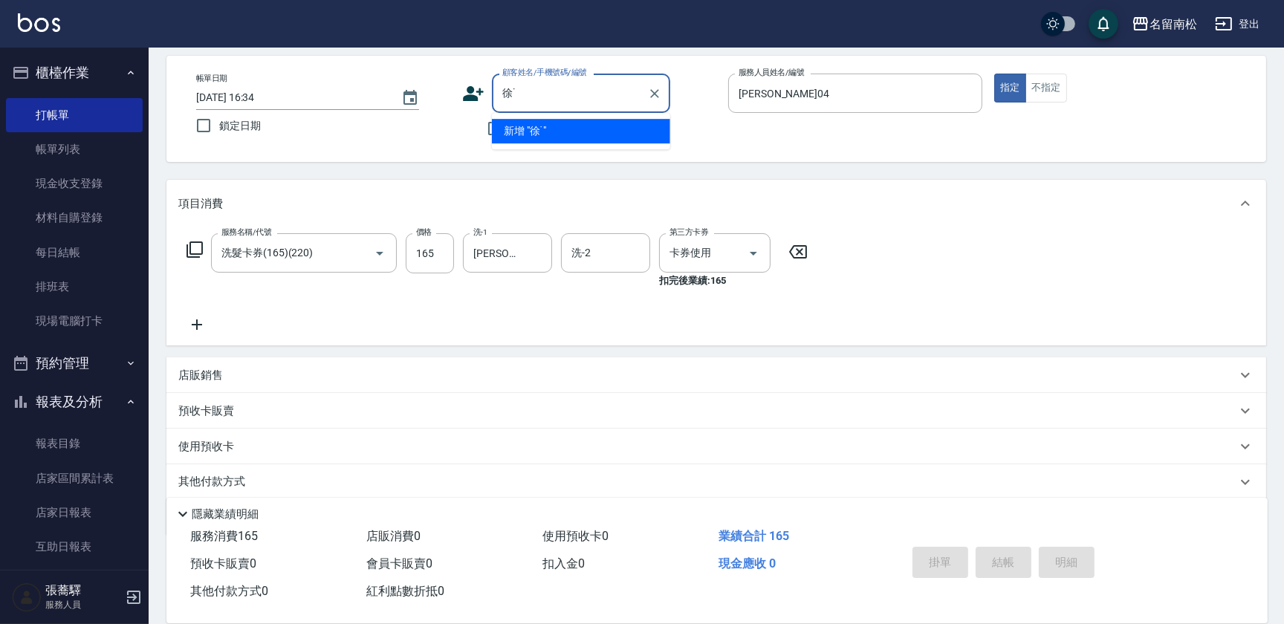
type input "徐"
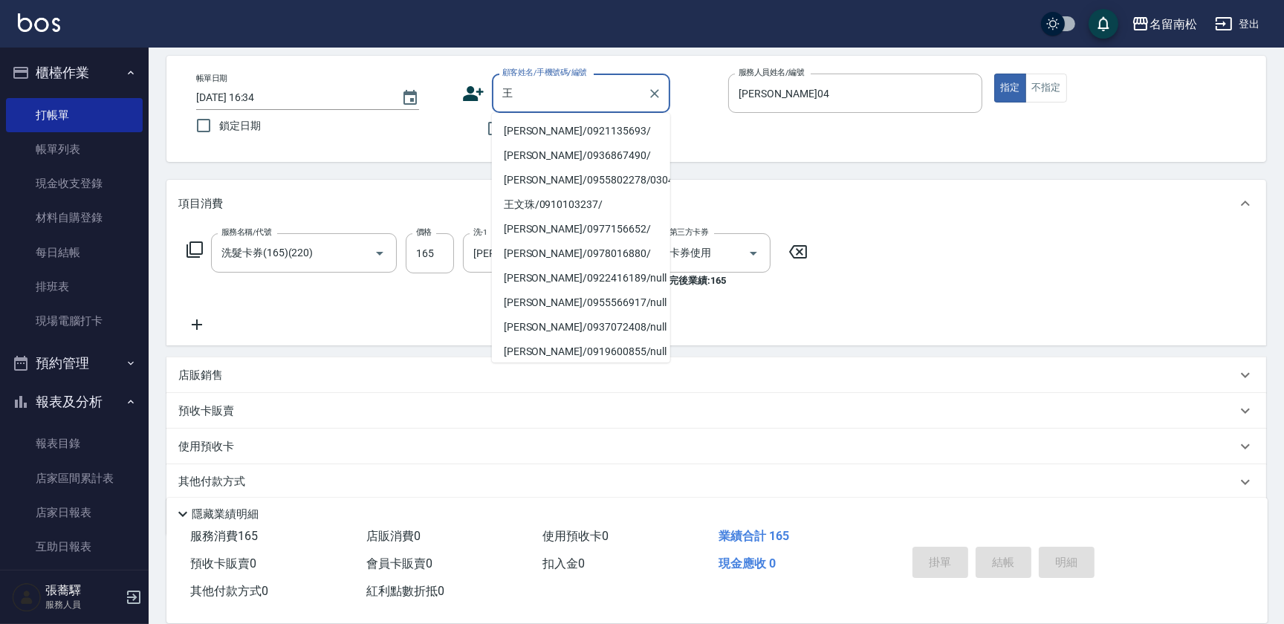
click at [606, 126] on li "[PERSON_NAME]/0921135693/" at bounding box center [581, 131] width 178 height 25
type input "[PERSON_NAME]/0921135693/"
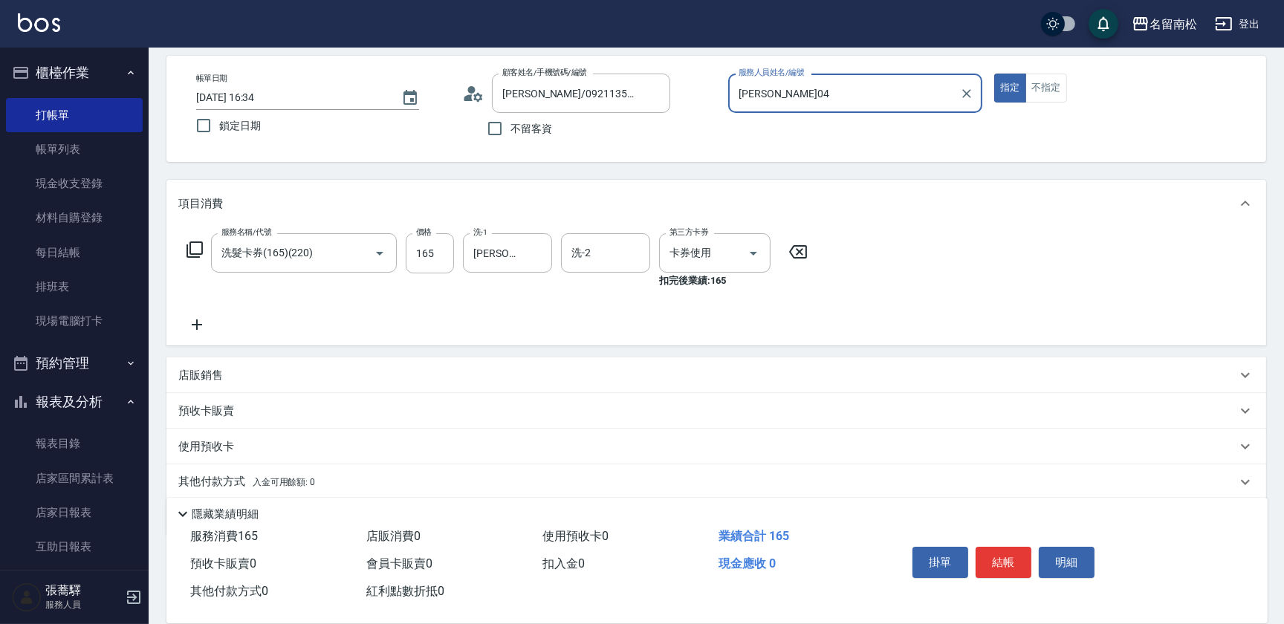
click at [994, 74] on button "指定" at bounding box center [1010, 88] width 32 height 29
click at [1010, 560] on button "結帳" at bounding box center [1003, 562] width 56 height 31
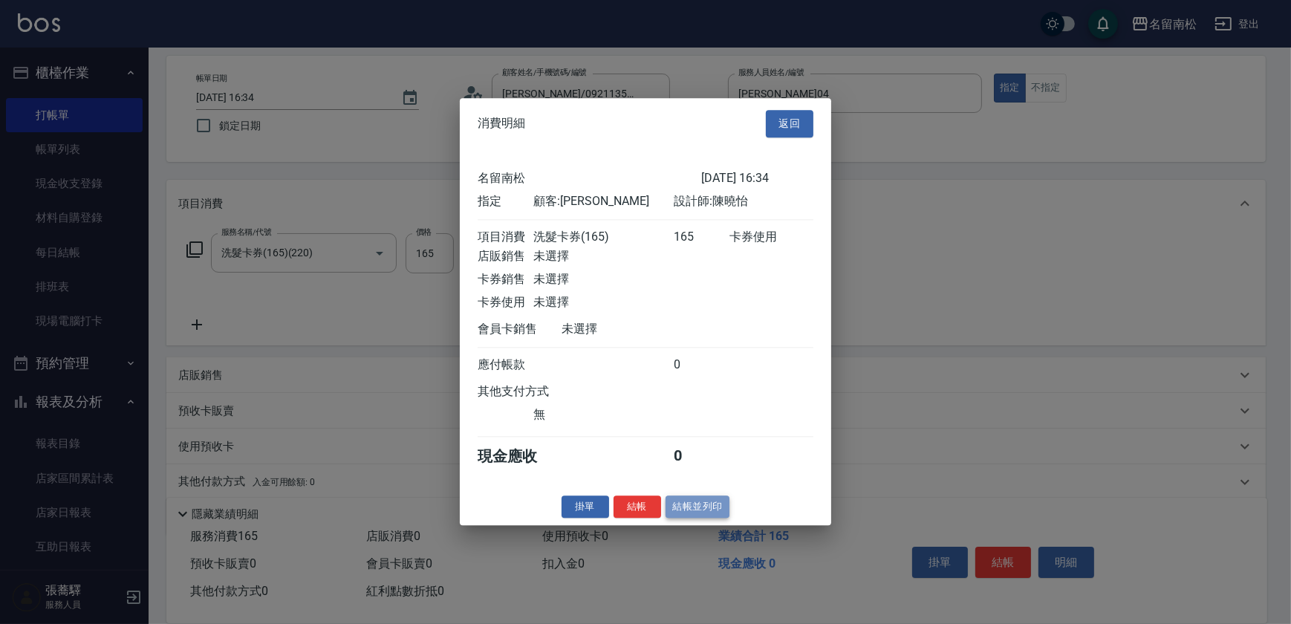
click at [712, 519] on button "結帳並列印" at bounding box center [698, 507] width 65 height 23
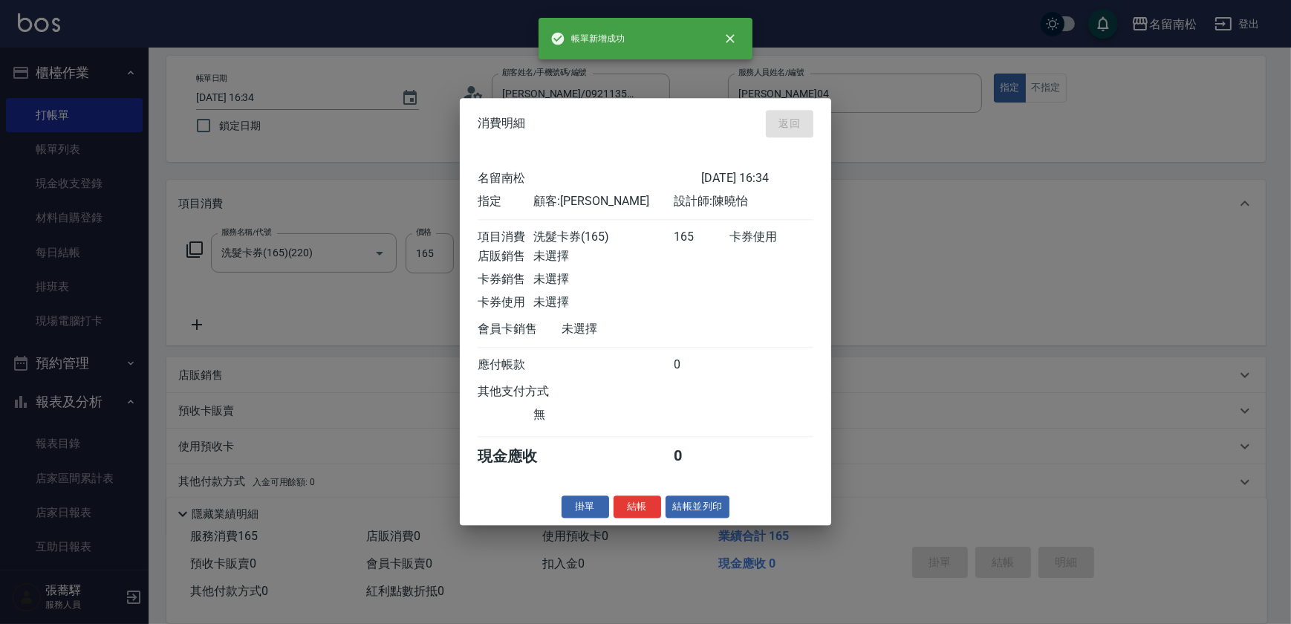
type input "[DATE] 16:35"
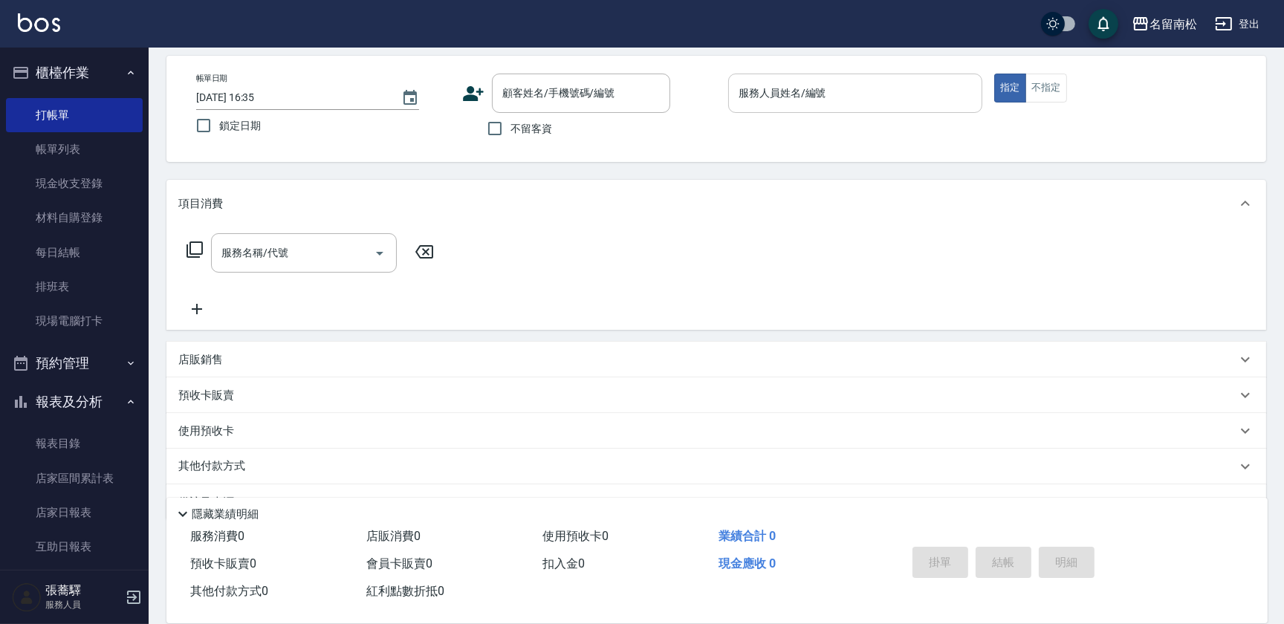
click at [884, 84] on input "服務人員姓名/編號" at bounding box center [855, 93] width 241 height 26
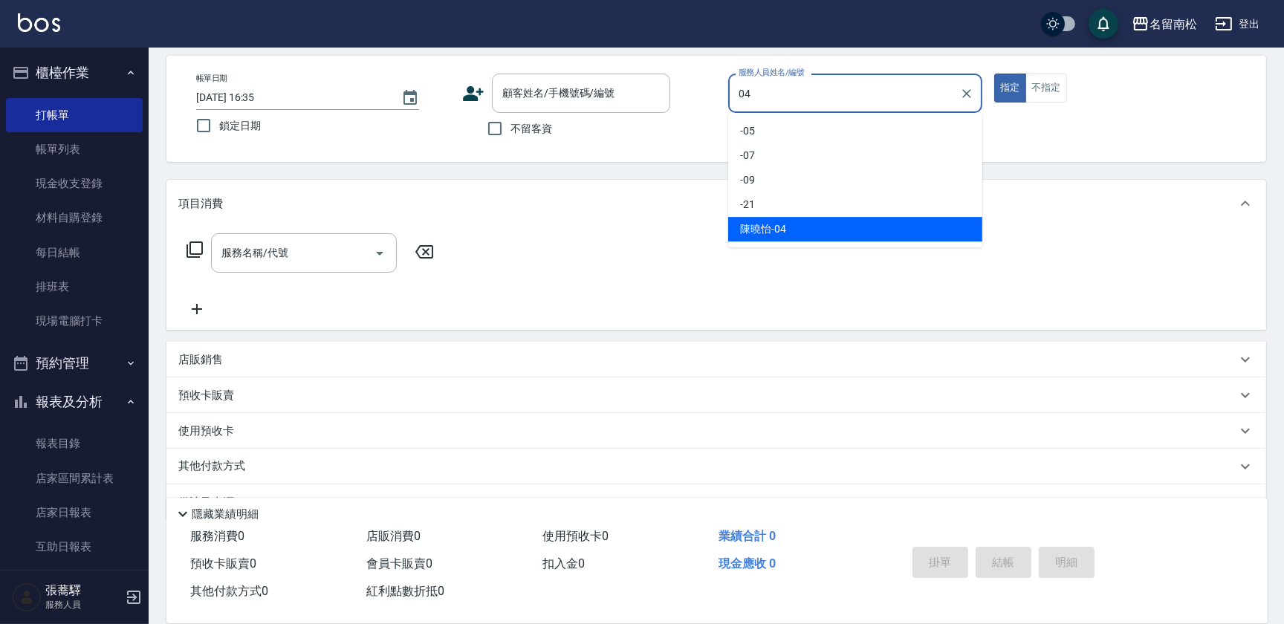
type input "[PERSON_NAME]04"
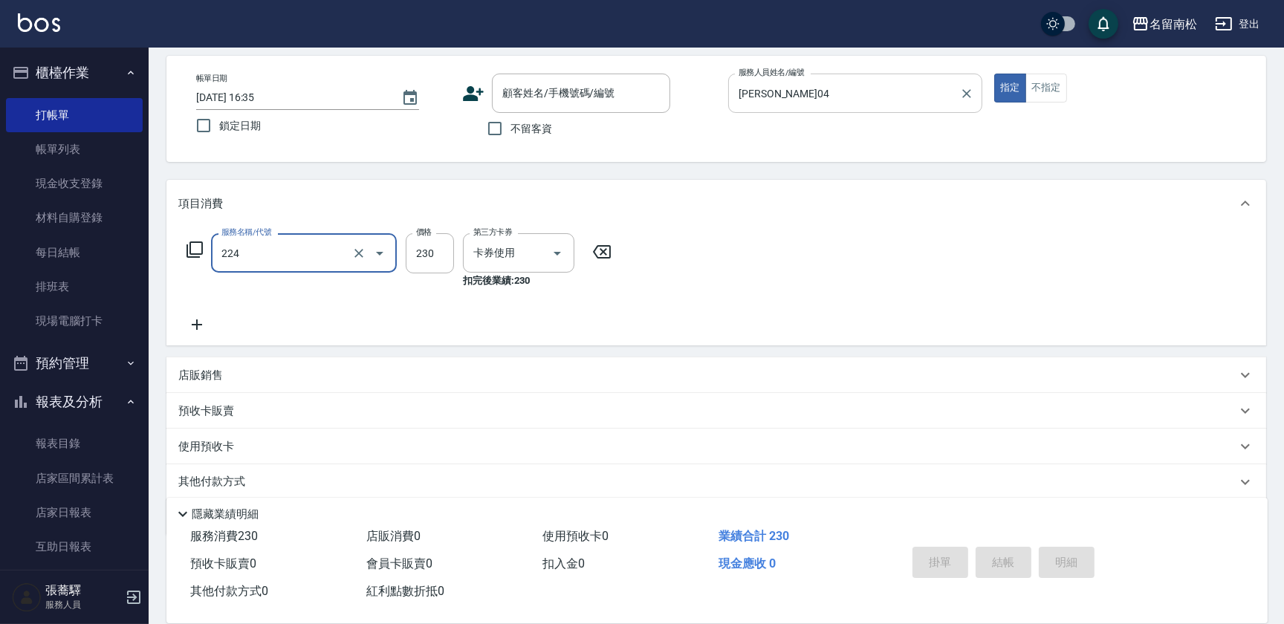
type input "洗髮(卡)230(224)"
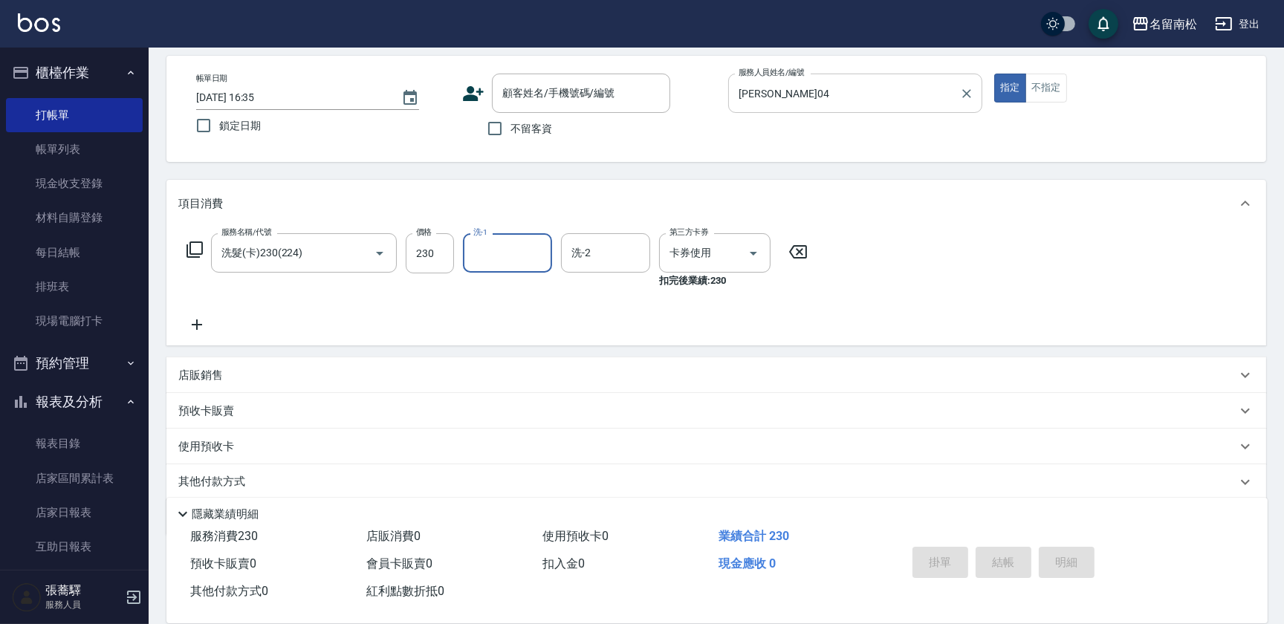
type input "0"
type input "賴宥彤-10"
click at [536, 133] on span "不留客資" at bounding box center [531, 129] width 42 height 16
click at [510, 133] on input "不留客資" at bounding box center [494, 128] width 31 height 31
checkbox input "true"
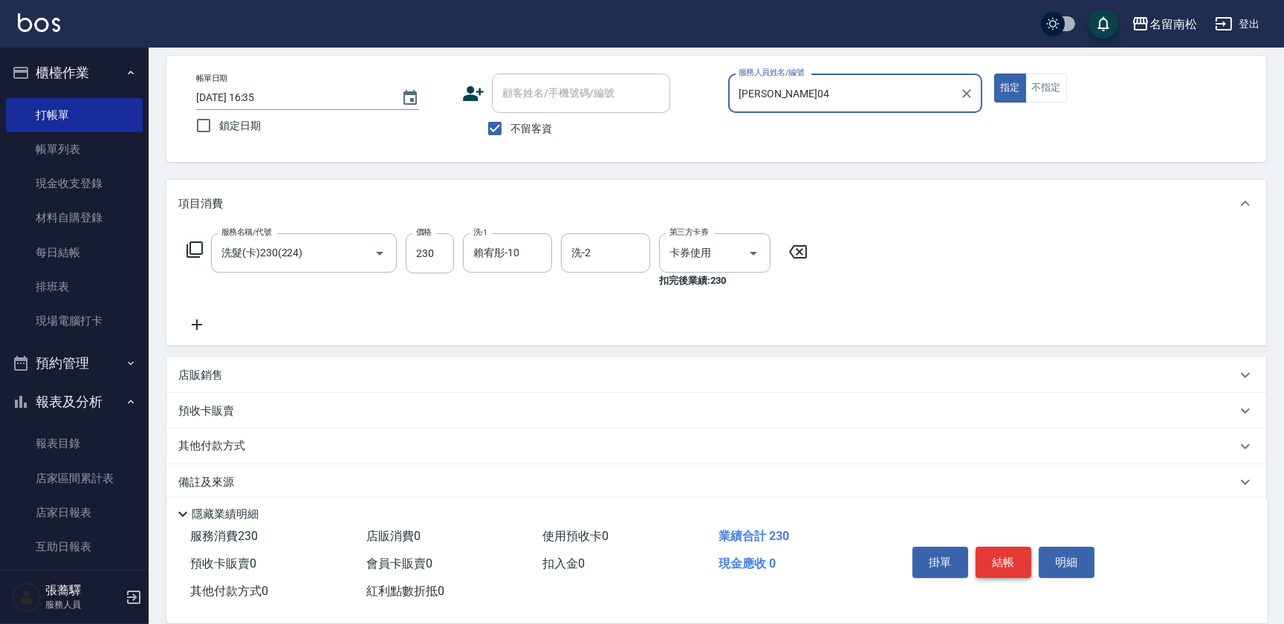
click at [1001, 557] on button "結帳" at bounding box center [1003, 562] width 56 height 31
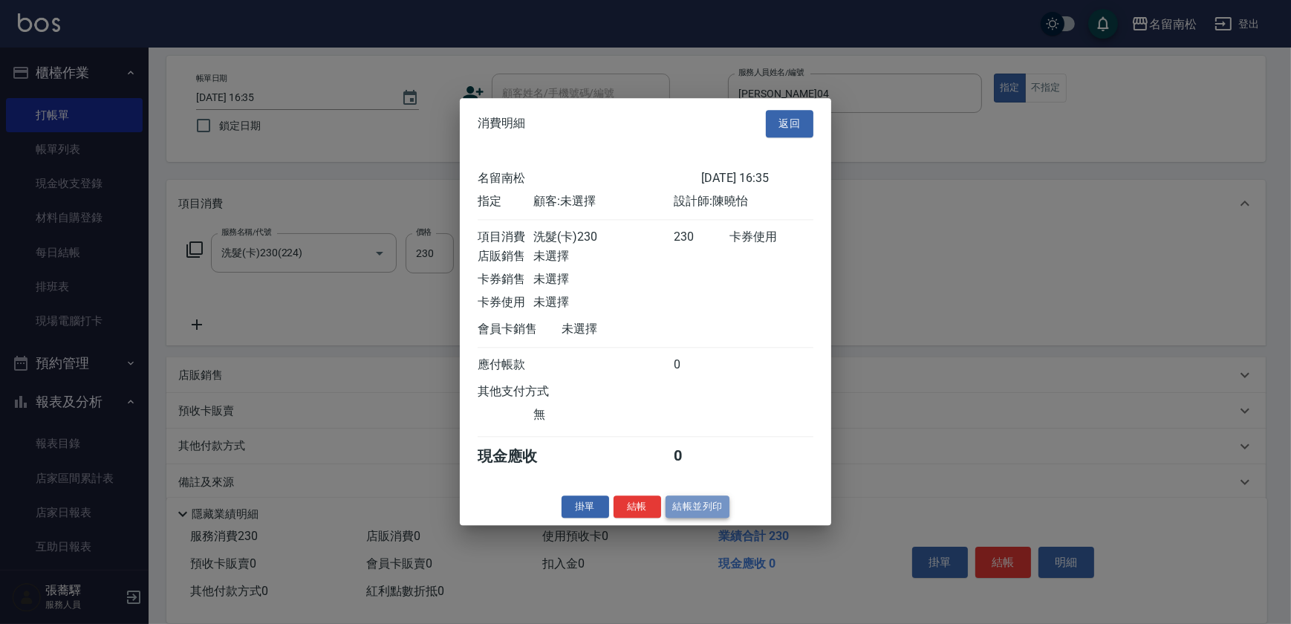
click at [690, 509] on button "結帳並列印" at bounding box center [698, 507] width 65 height 23
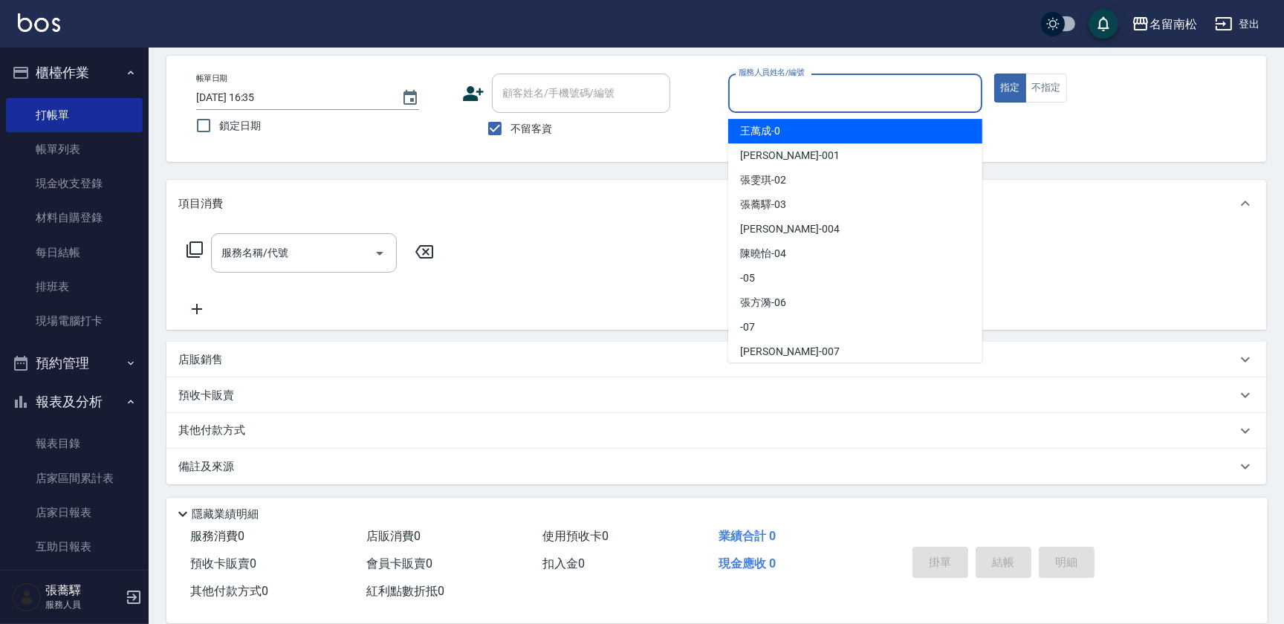
click at [836, 96] on input "服務人員姓名/編號" at bounding box center [855, 93] width 241 height 26
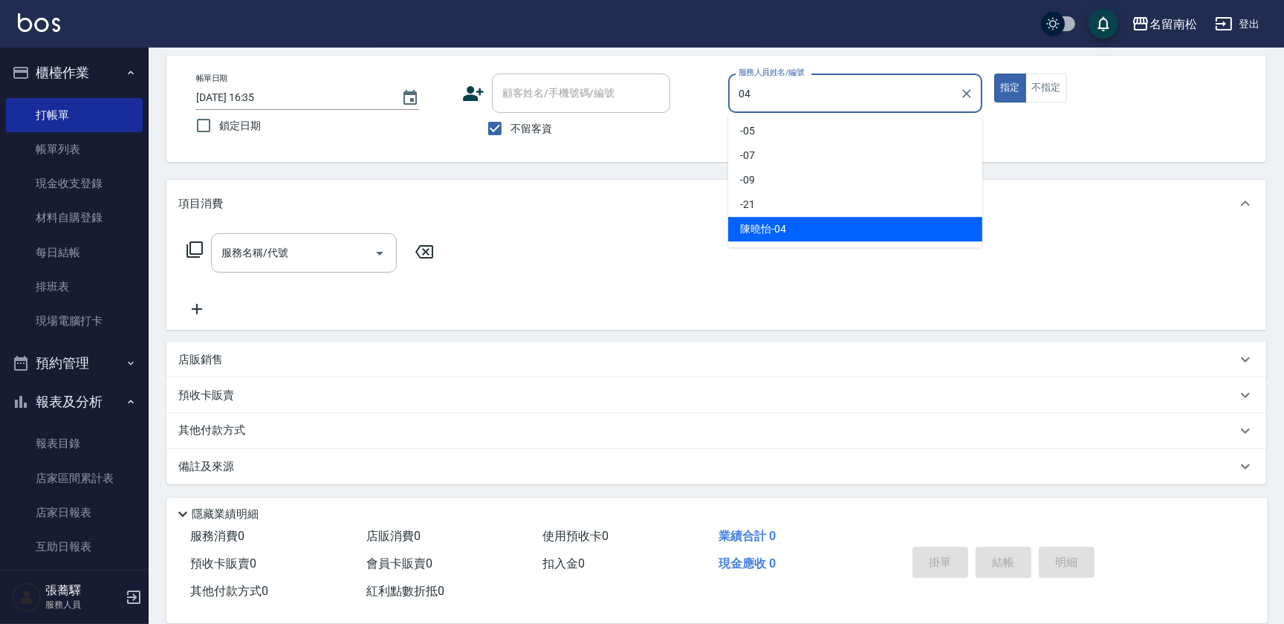
type input "[PERSON_NAME]04"
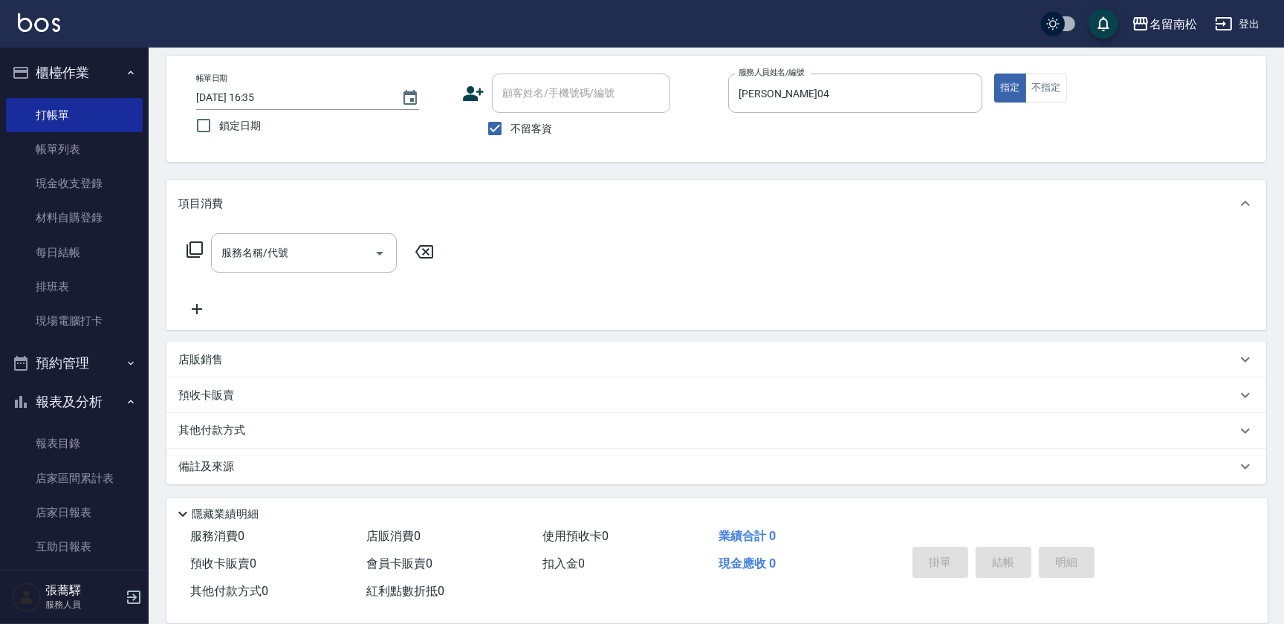
click at [1058, 102] on div "帳單日期 [DATE] 16:35 鎖定日期 顧客姓名/手機號碼/編號 顧客姓名/手機號碼/編號 不留客資 服務人員姓名/編號 [PERSON_NAME]04…" at bounding box center [716, 109] width 1064 height 71
click at [1062, 88] on button "不指定" at bounding box center [1046, 88] width 42 height 29
click at [312, 240] on input "服務名稱/代號" at bounding box center [293, 253] width 150 height 26
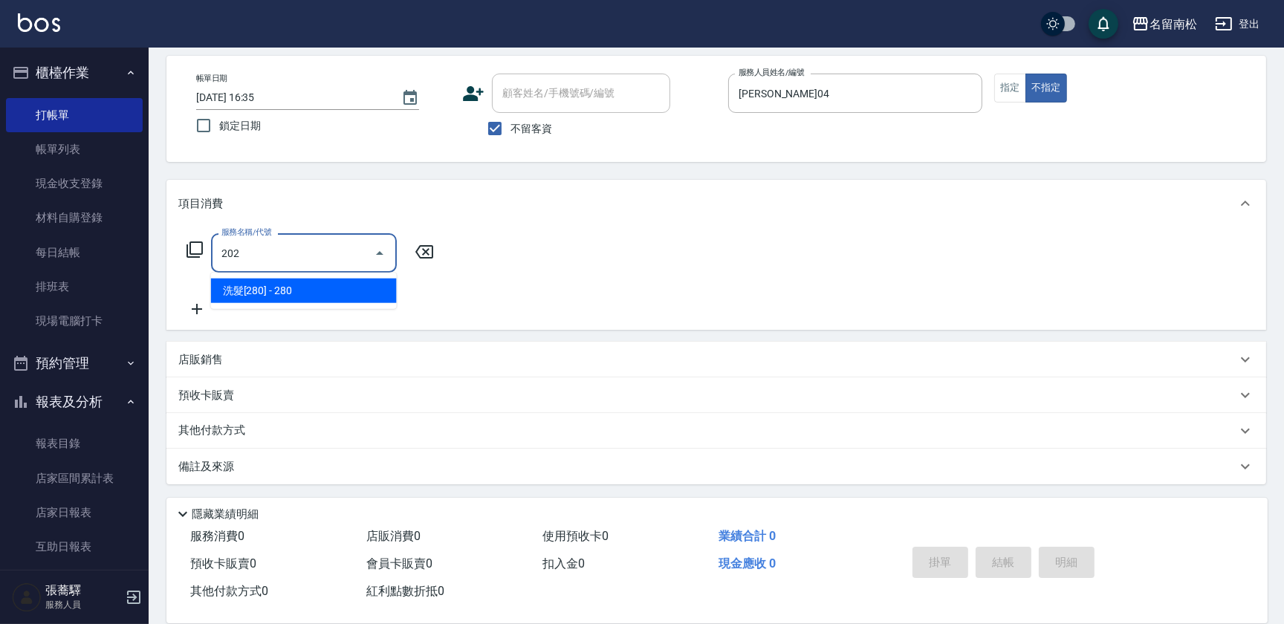
type input "洗髮[280](202)"
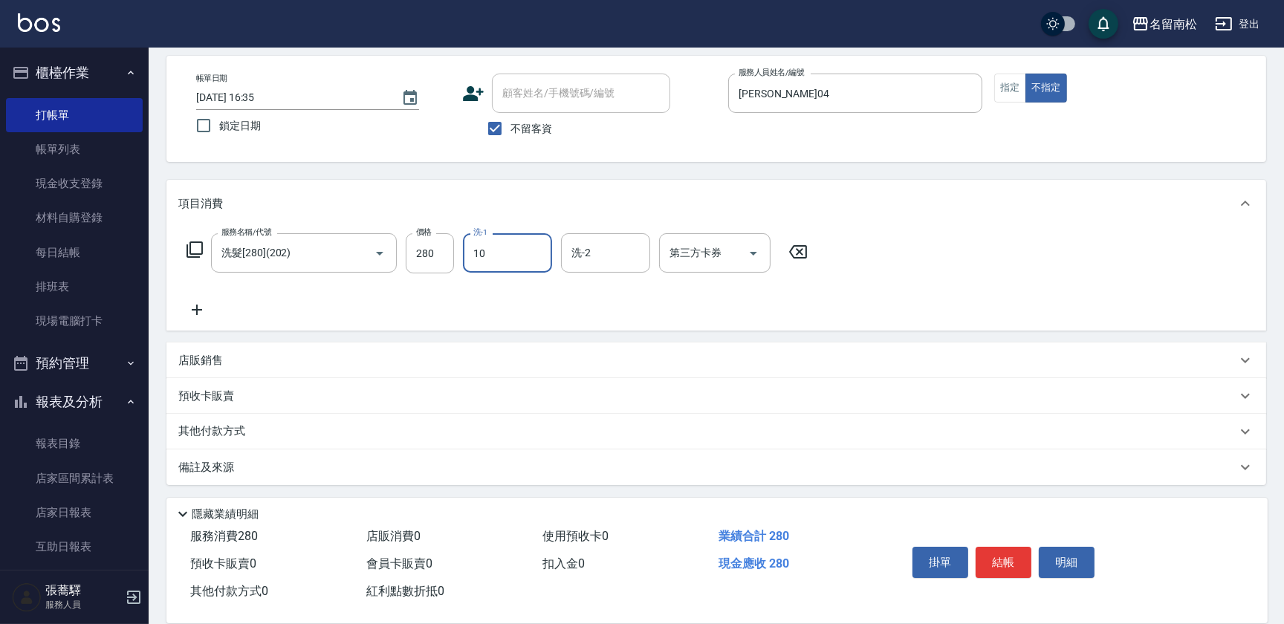
type input "賴宥彤-10"
click at [1001, 558] on button "結帳" at bounding box center [1003, 562] width 56 height 31
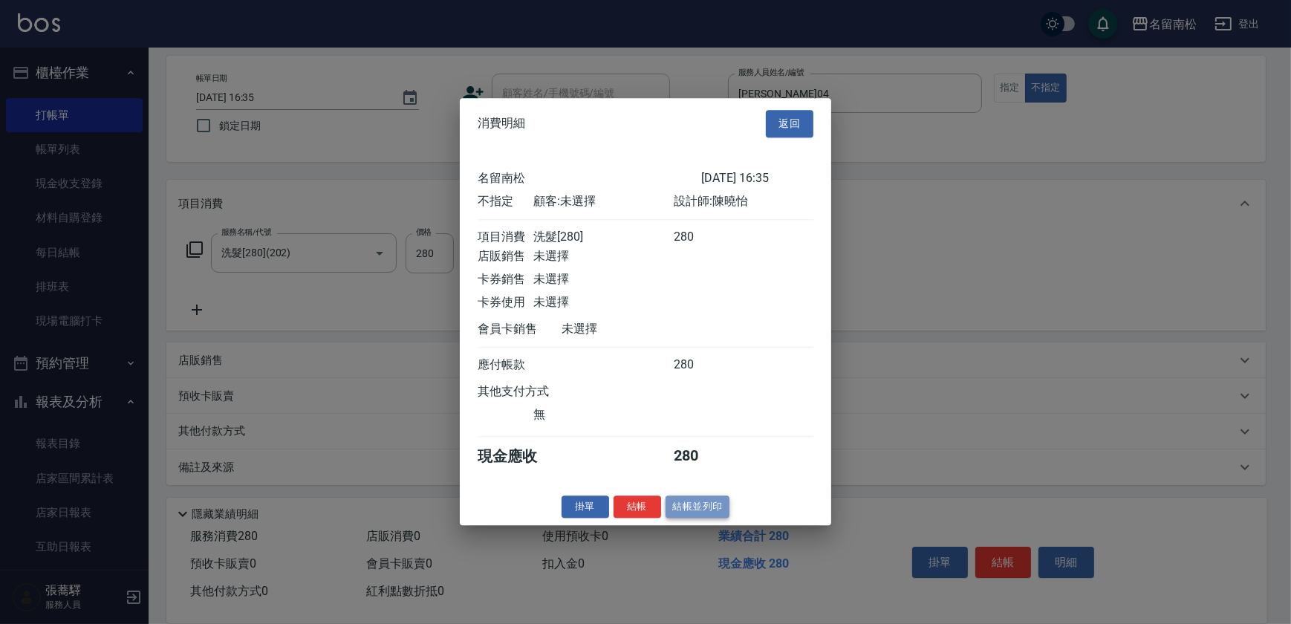
click at [705, 518] on button "結帳並列印" at bounding box center [698, 507] width 65 height 23
